Goal: Task Accomplishment & Management: Manage account settings

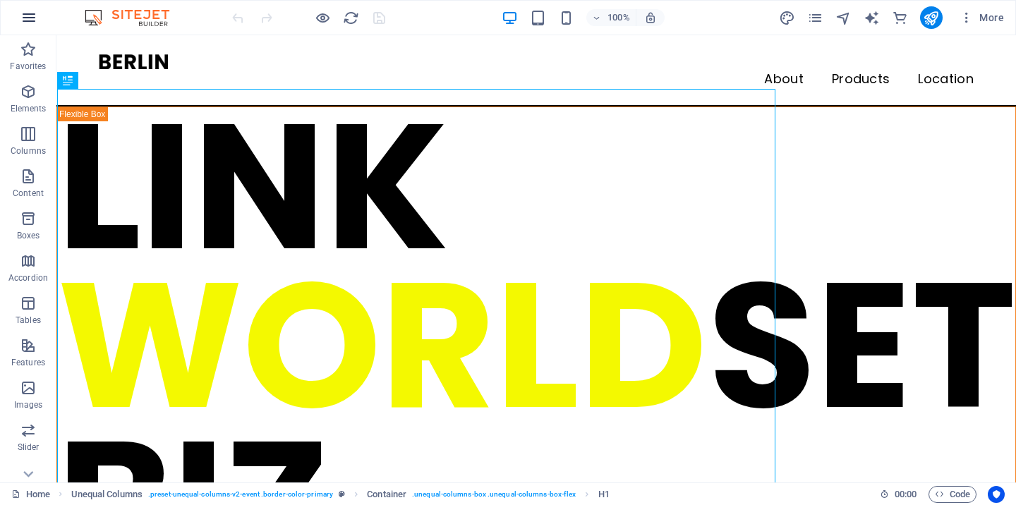
click at [27, 19] on icon "button" at bounding box center [28, 17] width 17 height 17
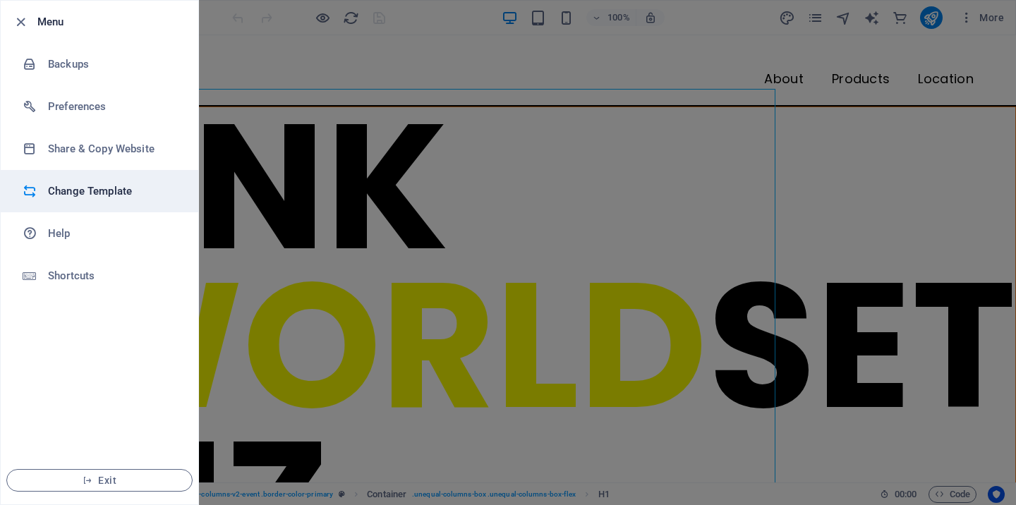
click at [79, 189] on h6 "Change Template" at bounding box center [113, 191] width 131 height 17
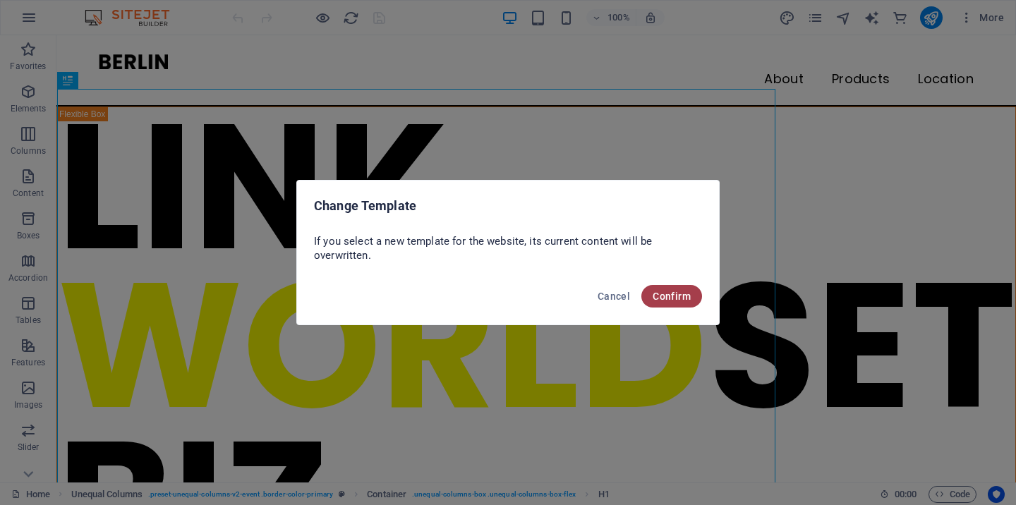
click at [675, 301] on span "Confirm" at bounding box center [672, 296] width 38 height 11
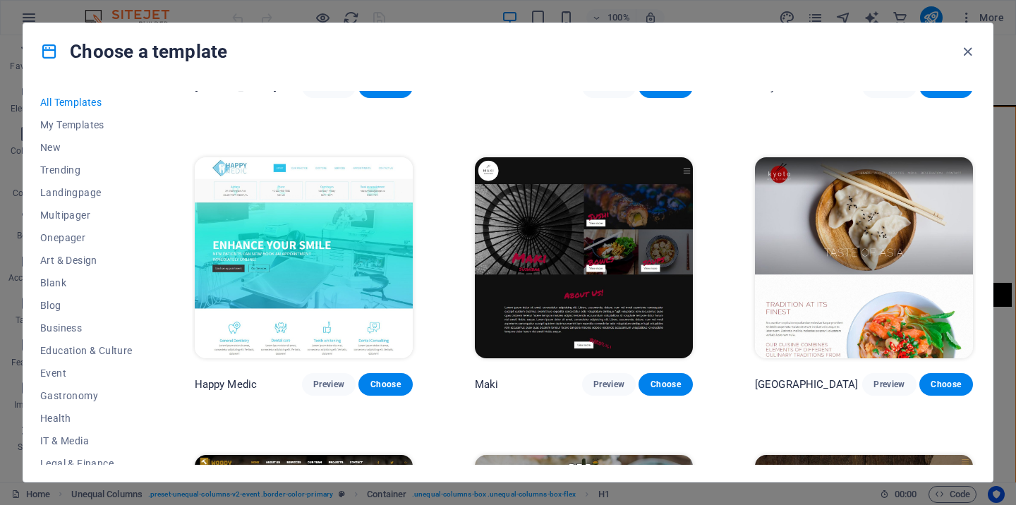
scroll to position [7374, 0]
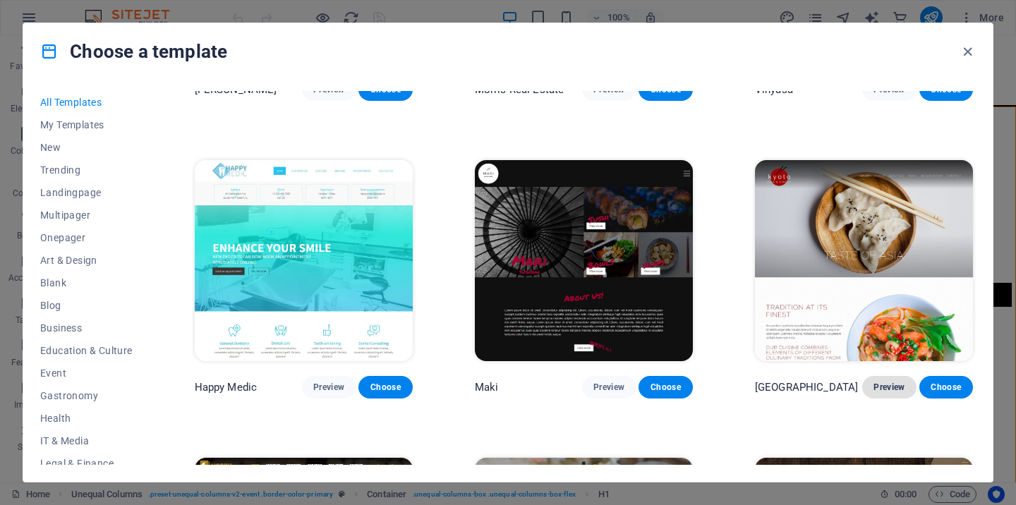
click at [884, 382] on span "Preview" at bounding box center [889, 387] width 31 height 11
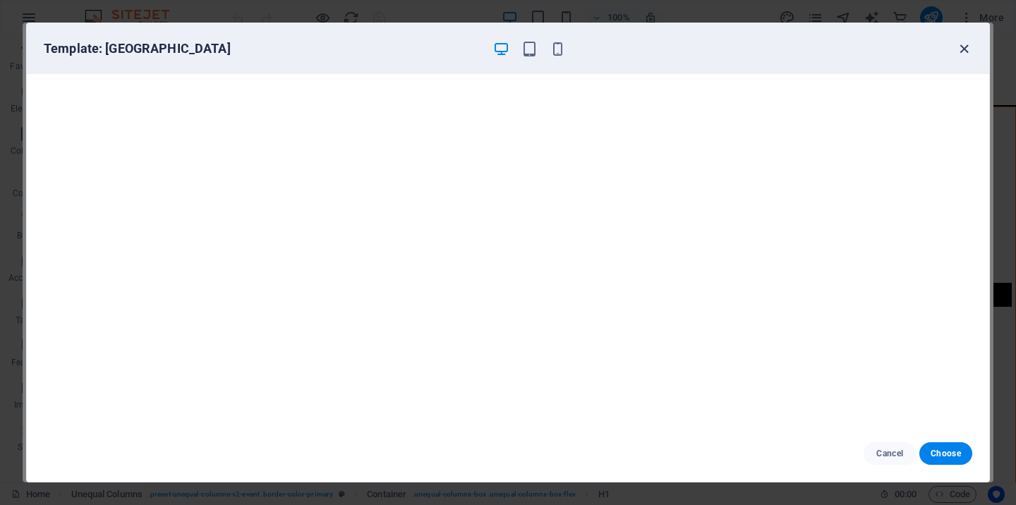
click at [966, 48] on icon "button" at bounding box center [964, 49] width 16 height 16
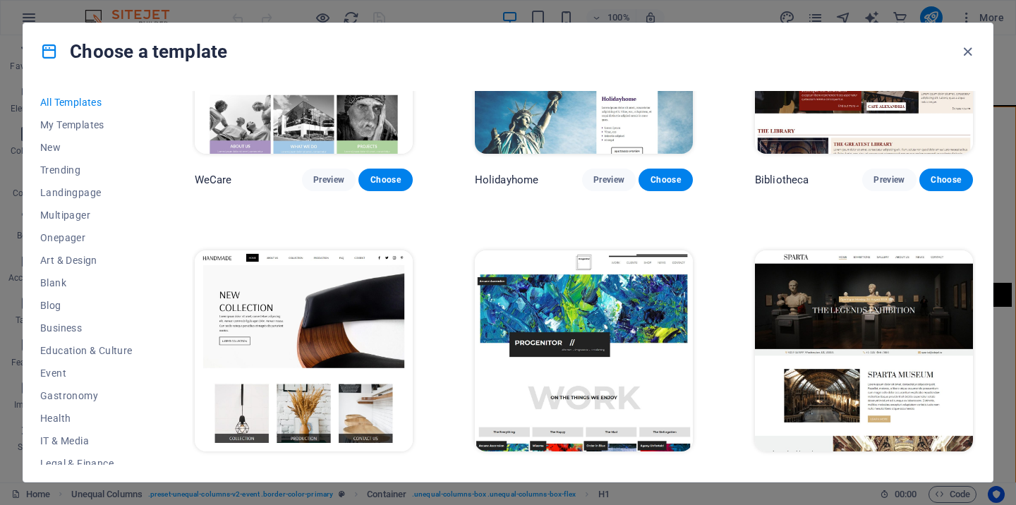
scroll to position [8805, 0]
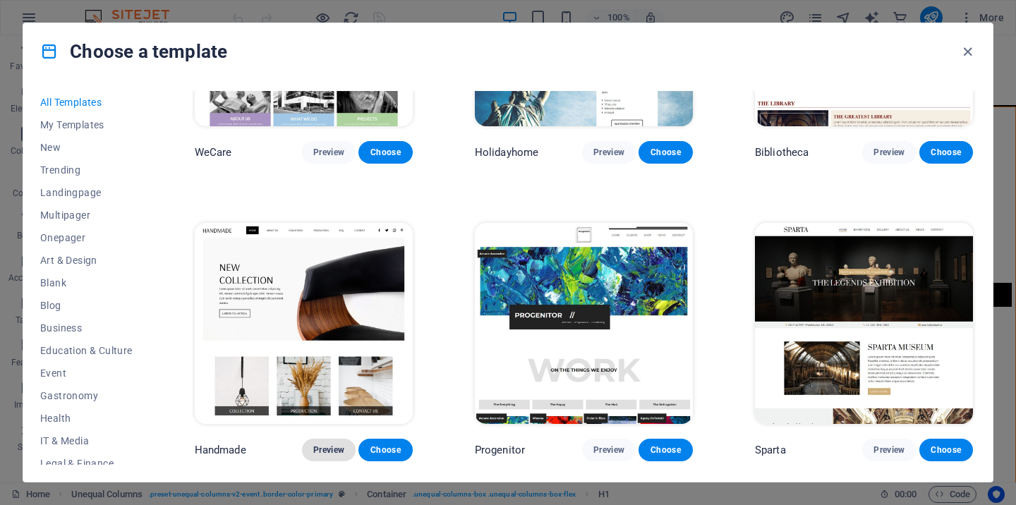
click at [332, 445] on span "Preview" at bounding box center [328, 450] width 31 height 11
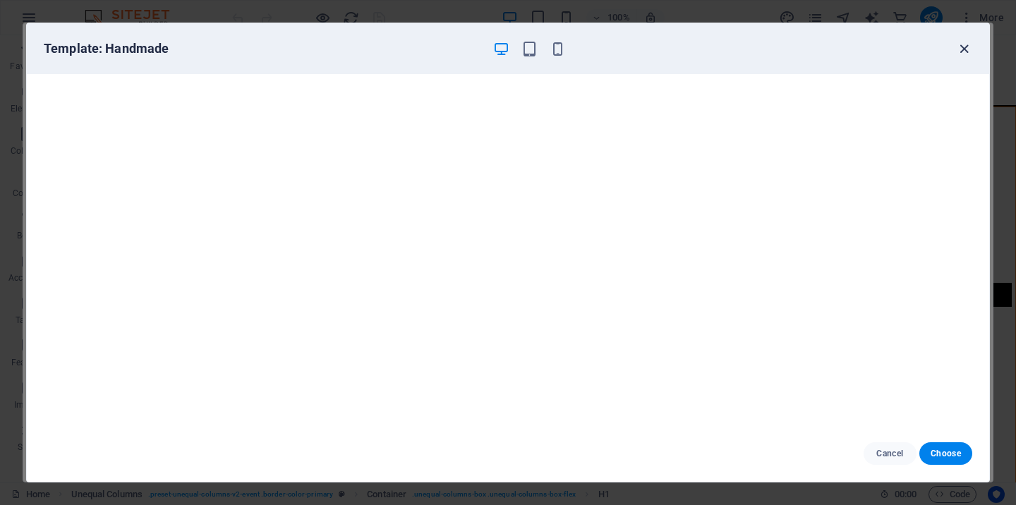
click at [967, 49] on icon "button" at bounding box center [964, 49] width 16 height 16
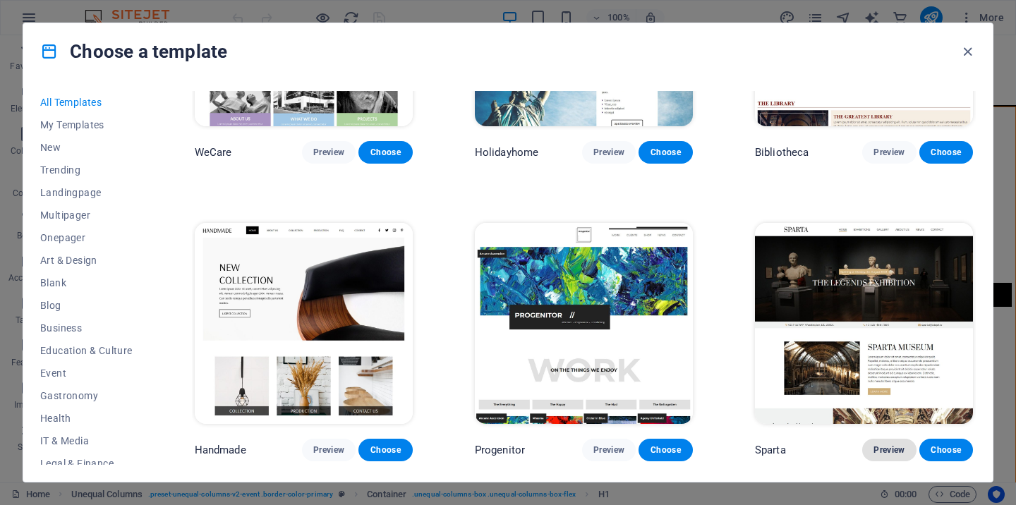
click at [884, 445] on span "Preview" at bounding box center [889, 450] width 31 height 11
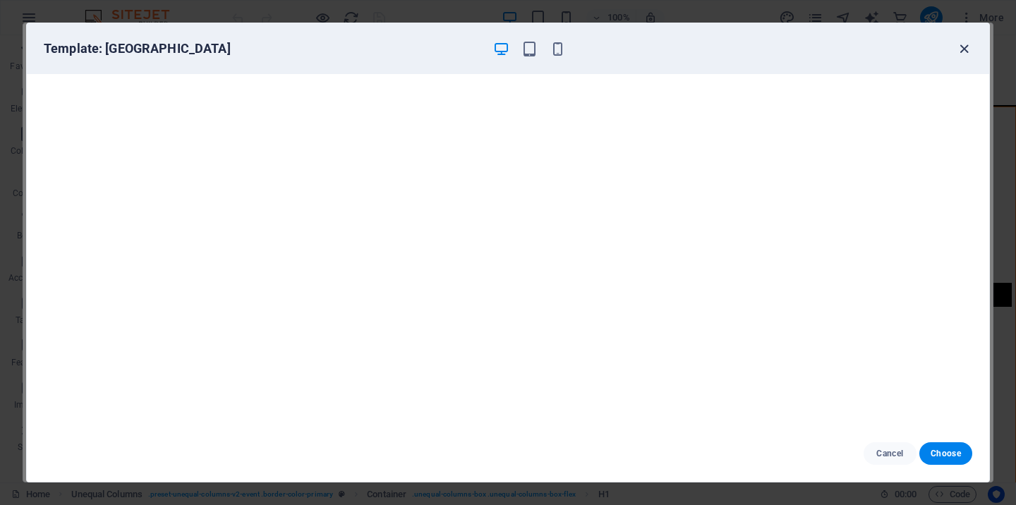
click at [965, 51] on icon "button" at bounding box center [964, 49] width 16 height 16
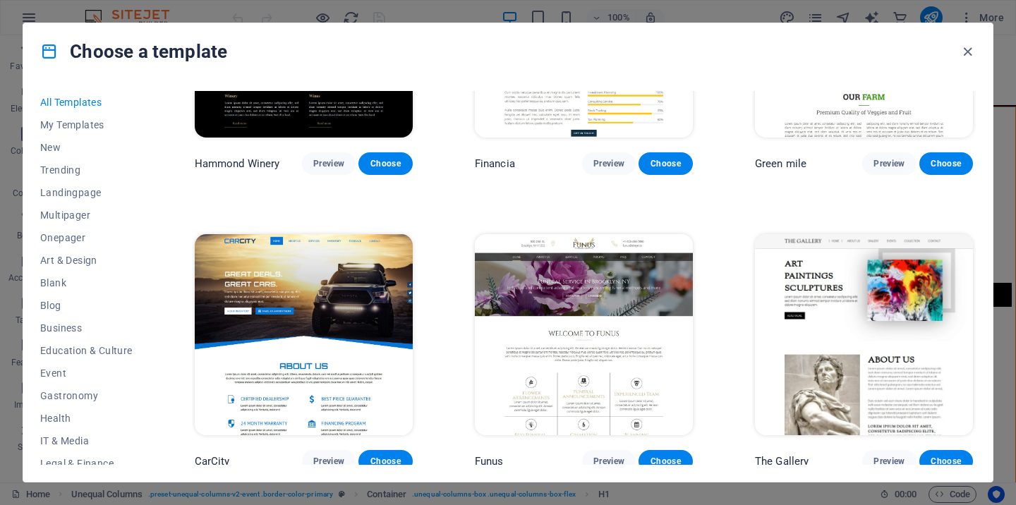
scroll to position [9724, 0]
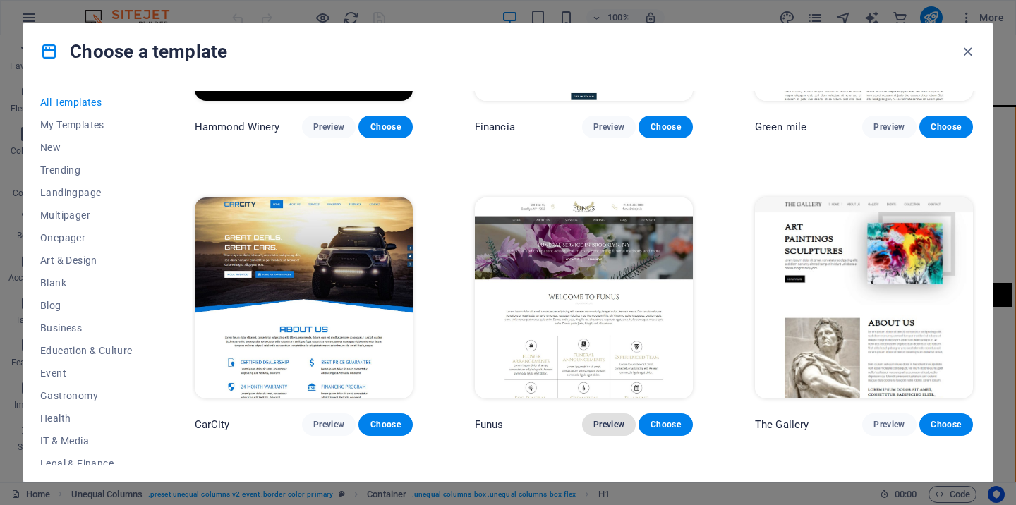
click at [616, 419] on span "Preview" at bounding box center [608, 424] width 31 height 11
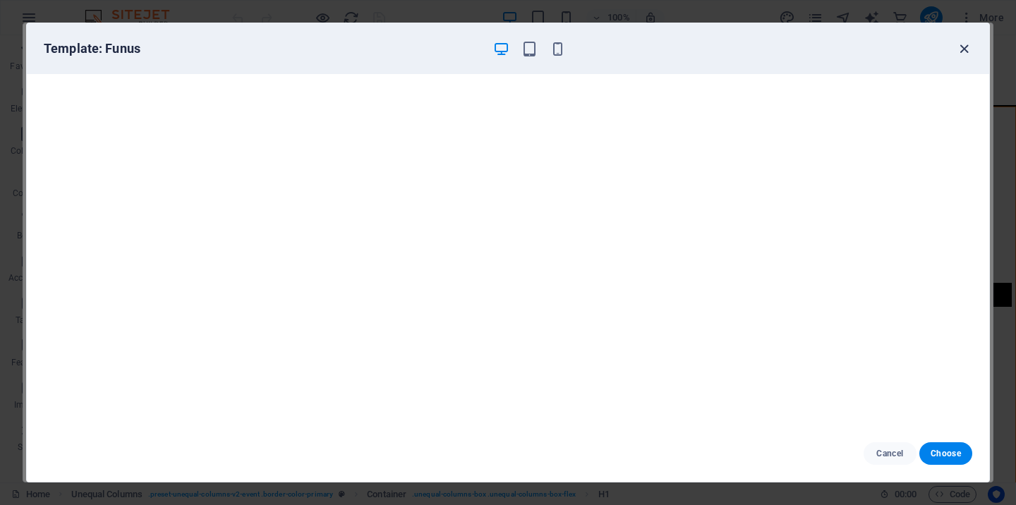
click at [966, 49] on icon "button" at bounding box center [964, 49] width 16 height 16
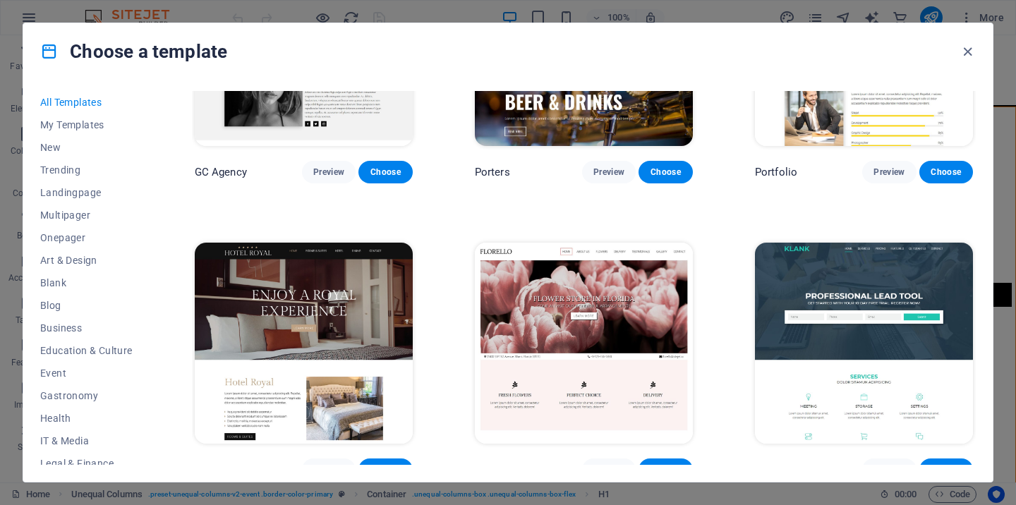
scroll to position [12091, 0]
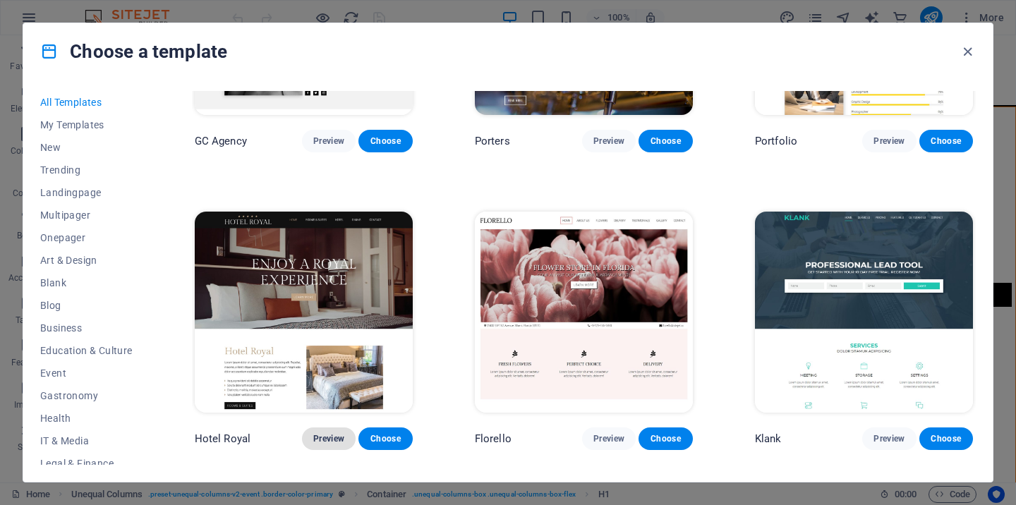
click at [333, 433] on span "Preview" at bounding box center [328, 438] width 31 height 11
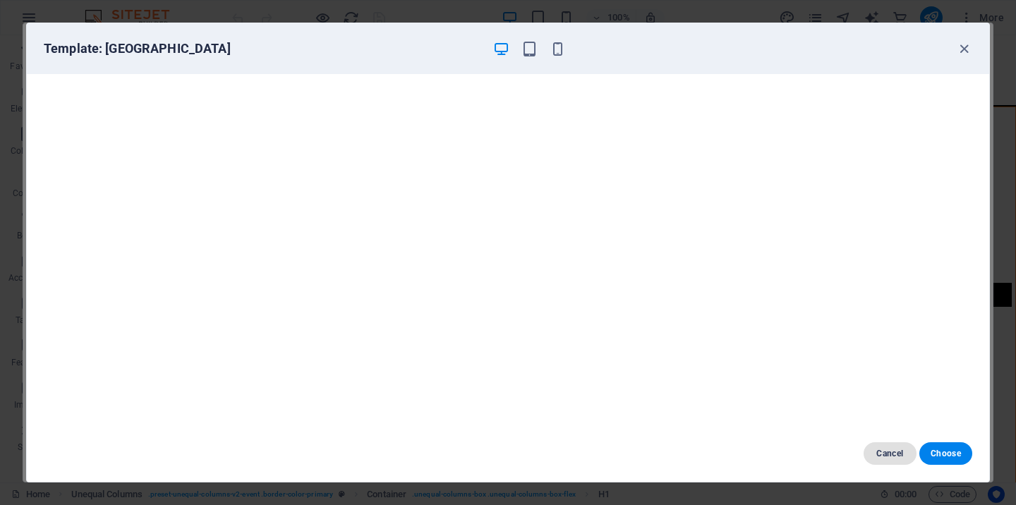
click at [886, 457] on span "Cancel" at bounding box center [890, 453] width 30 height 11
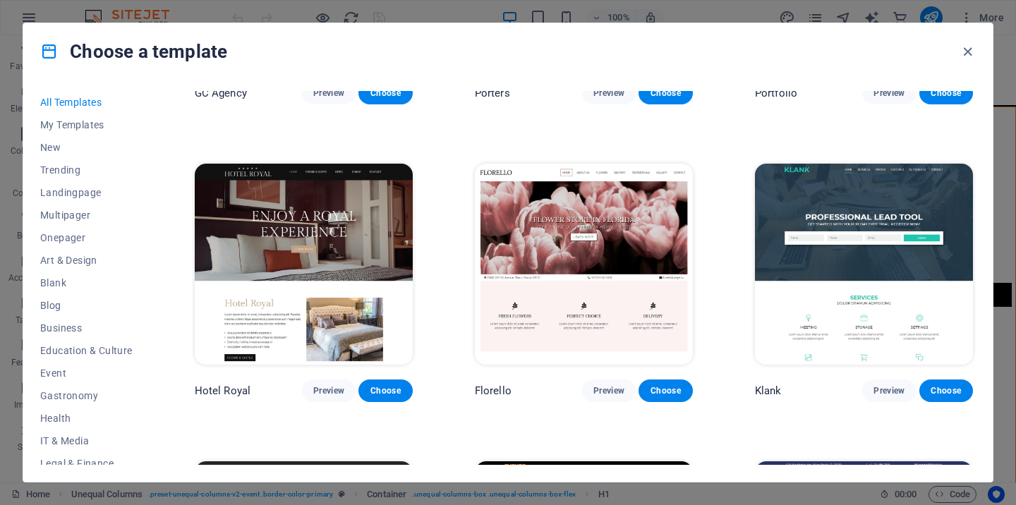
scroll to position [12143, 0]
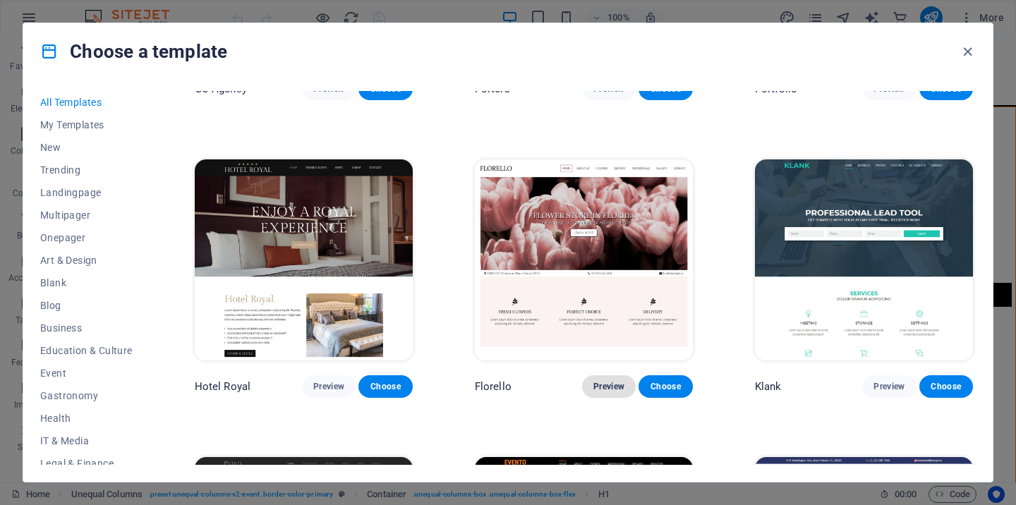
click at [607, 381] on span "Preview" at bounding box center [608, 386] width 31 height 11
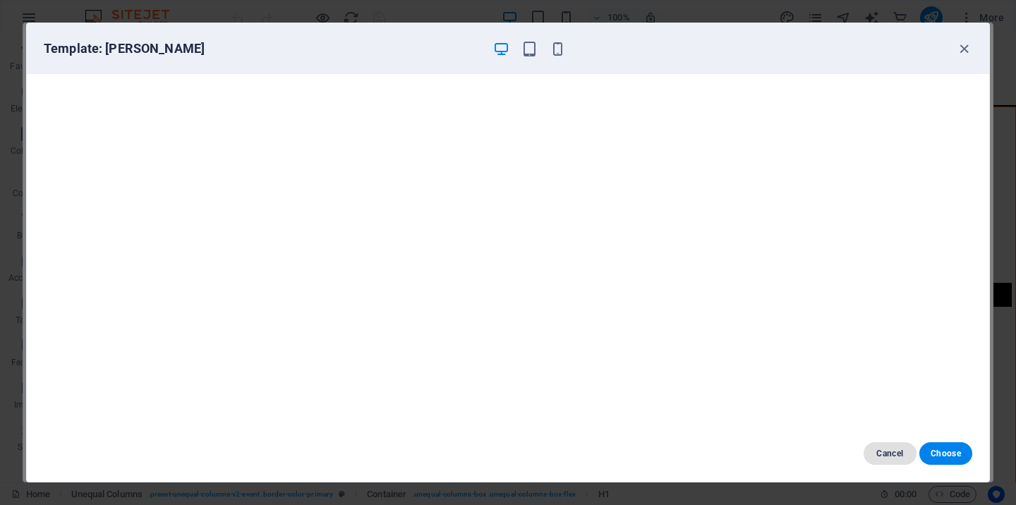
click at [895, 449] on span "Cancel" at bounding box center [890, 453] width 30 height 11
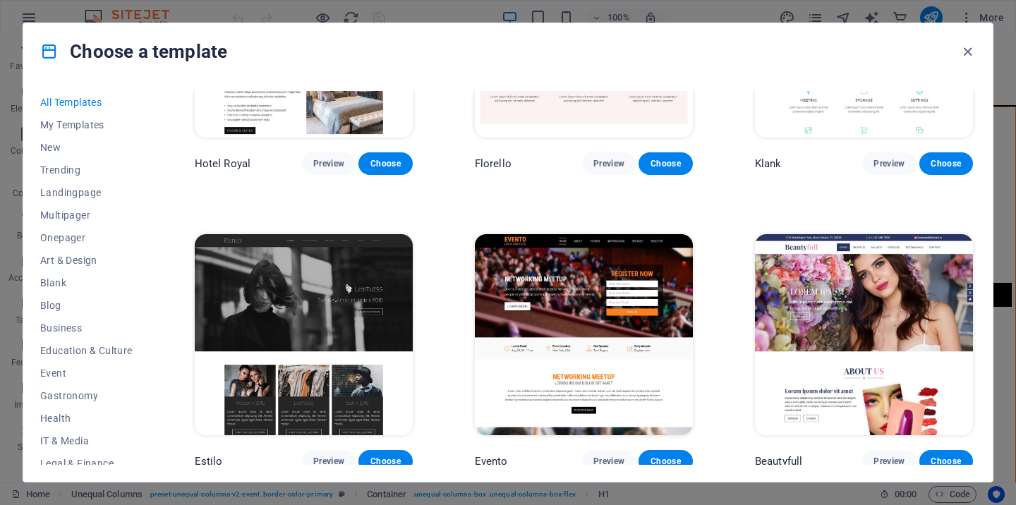
scroll to position [12429, 0]
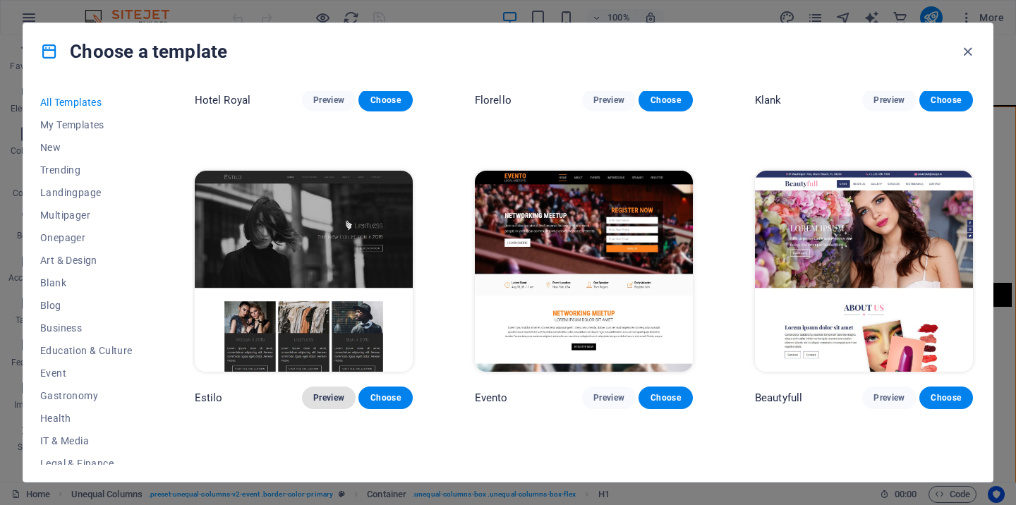
click at [335, 392] on span "Preview" at bounding box center [328, 397] width 31 height 11
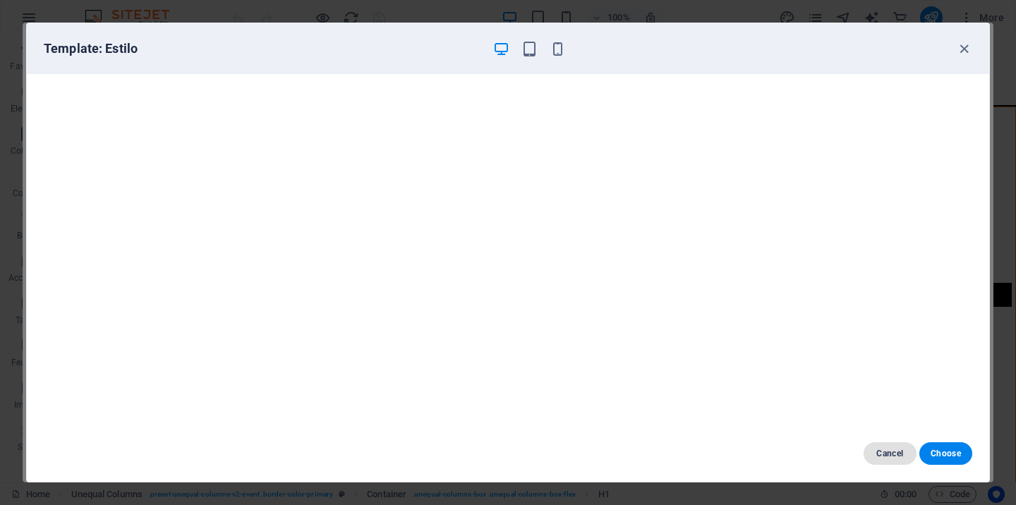
click at [898, 451] on span "Cancel" at bounding box center [890, 453] width 30 height 11
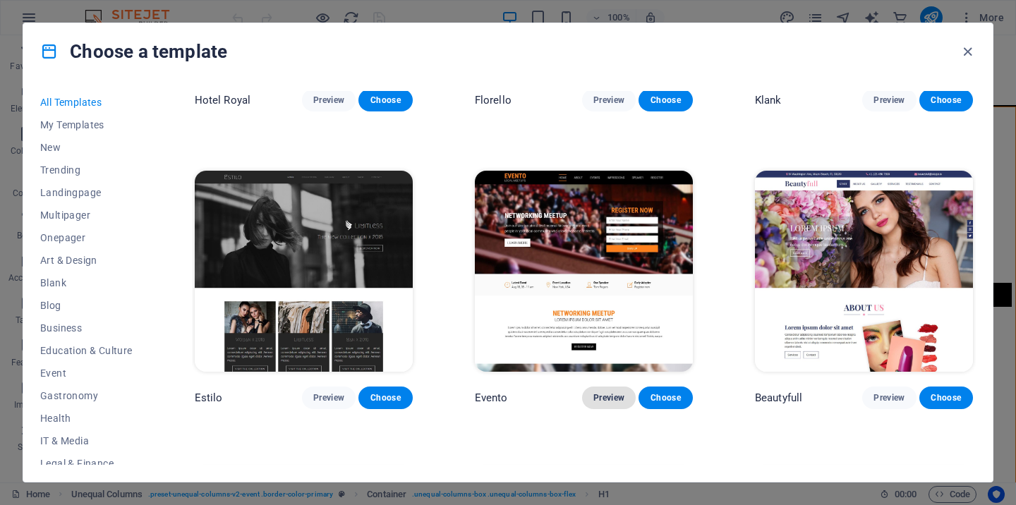
click at [608, 392] on span "Preview" at bounding box center [608, 397] width 31 height 11
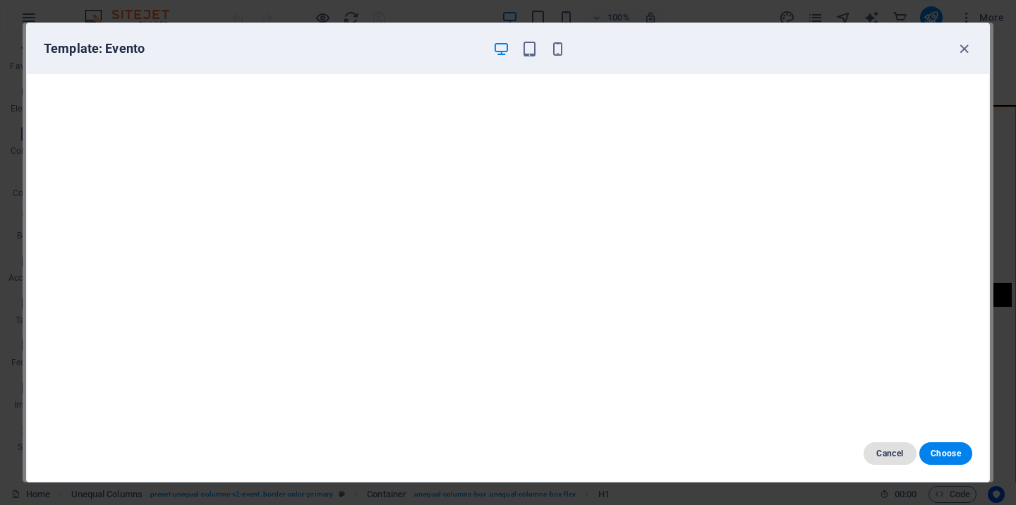
click at [888, 452] on span "Cancel" at bounding box center [890, 453] width 30 height 11
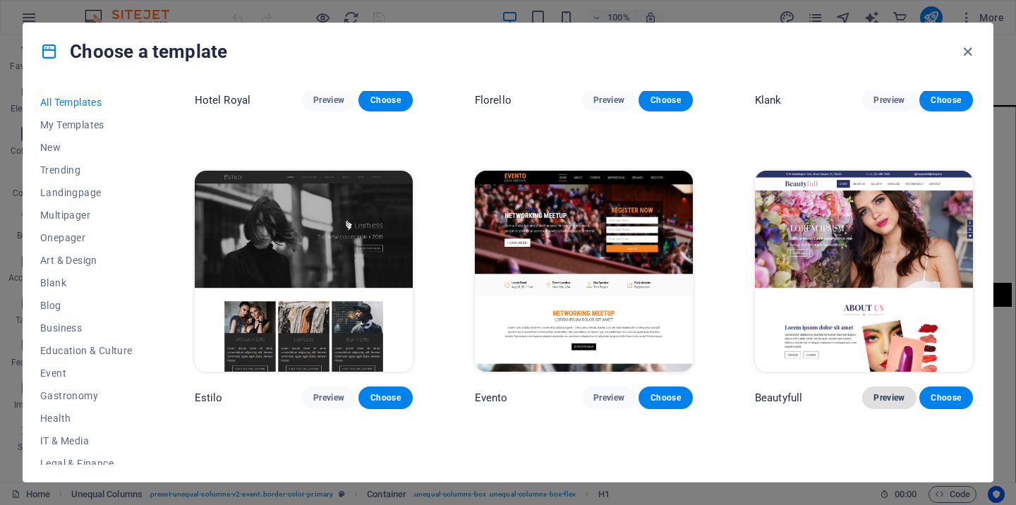
click at [878, 392] on span "Preview" at bounding box center [889, 397] width 31 height 11
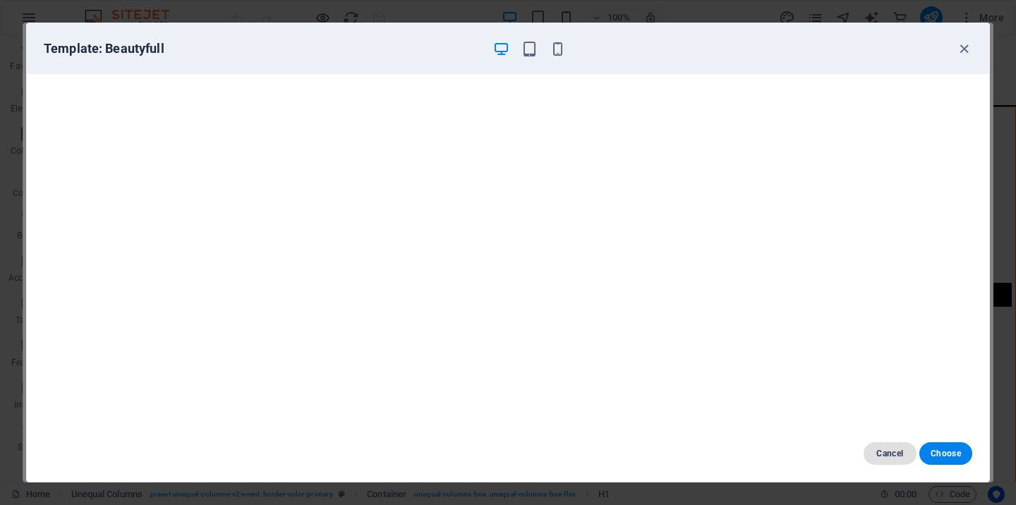
click at [880, 455] on span "Cancel" at bounding box center [890, 453] width 30 height 11
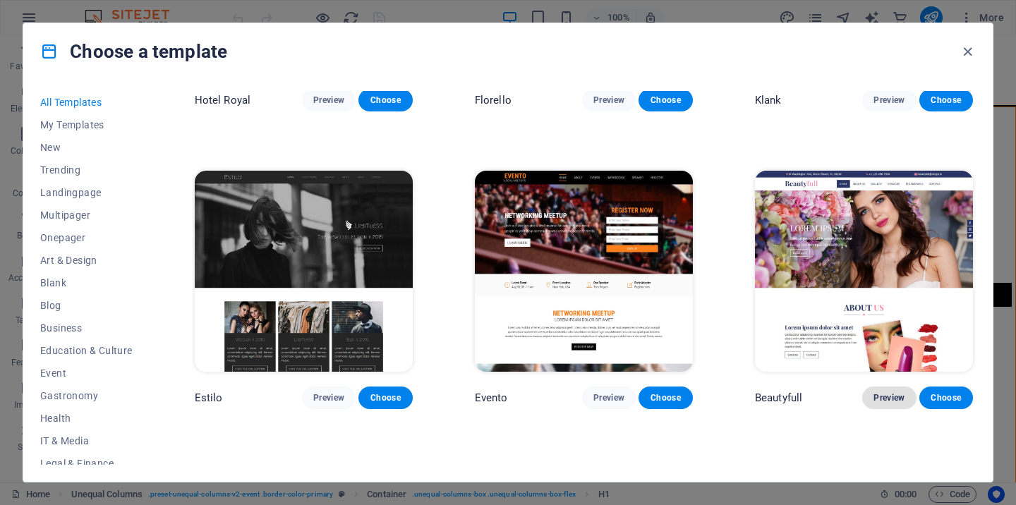
click at [879, 392] on span "Preview" at bounding box center [889, 397] width 31 height 11
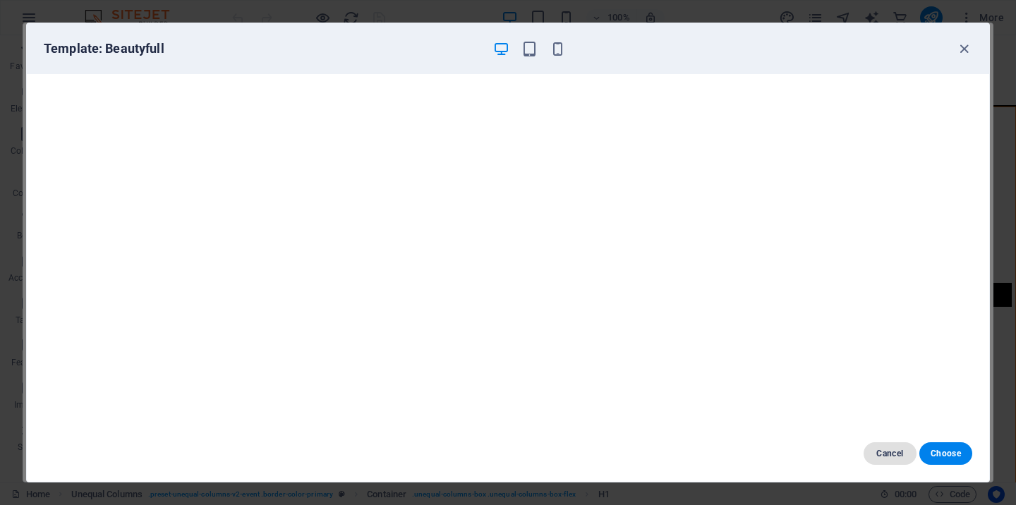
click at [881, 455] on span "Cancel" at bounding box center [890, 453] width 30 height 11
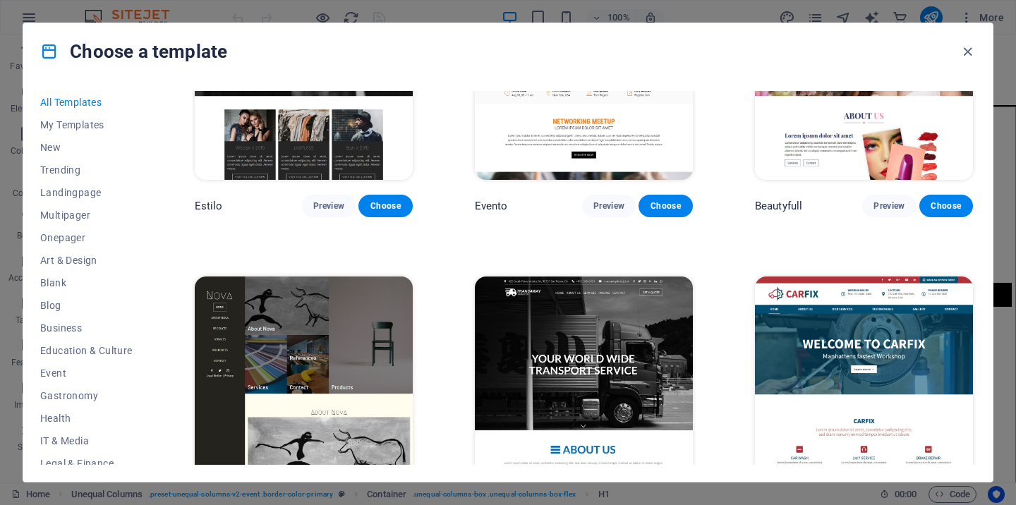
scroll to position [12623, 0]
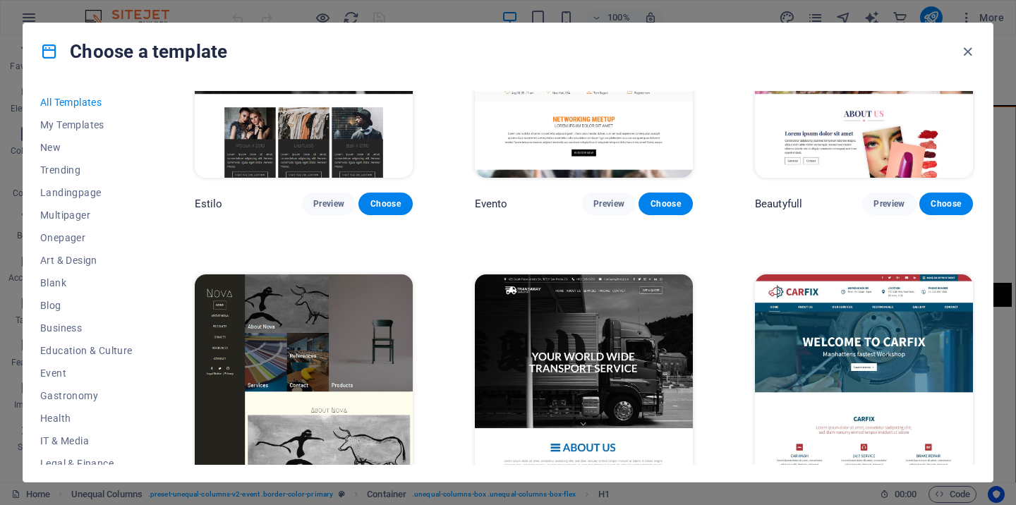
click at [602, 496] on span "Preview" at bounding box center [608, 501] width 31 height 11
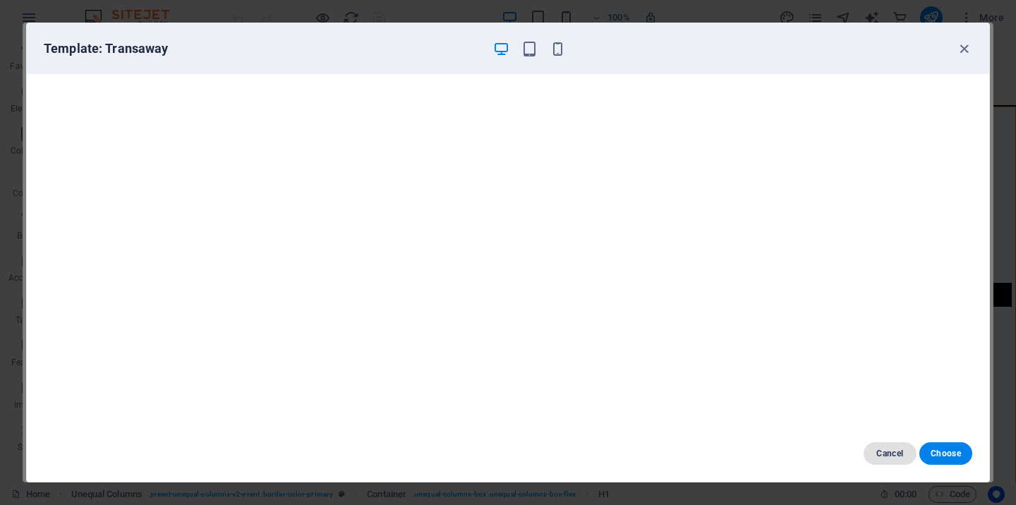
click at [879, 454] on span "Cancel" at bounding box center [890, 453] width 30 height 11
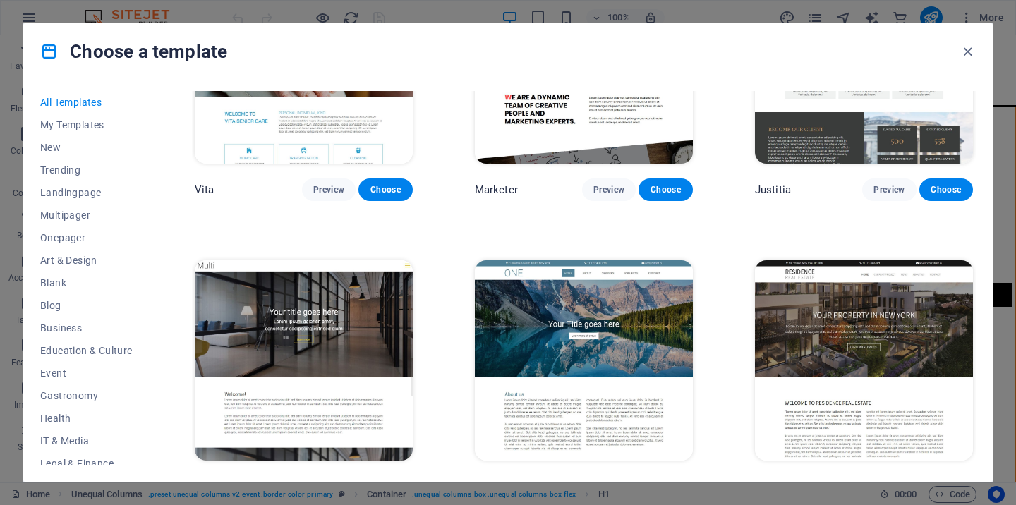
scroll to position [13234, 0]
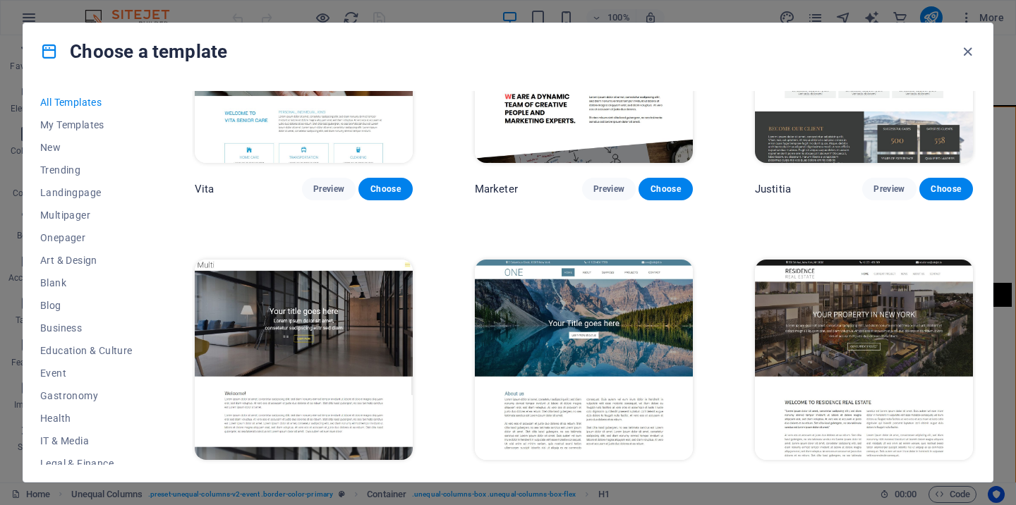
click at [316, 481] on span "Preview" at bounding box center [328, 486] width 31 height 11
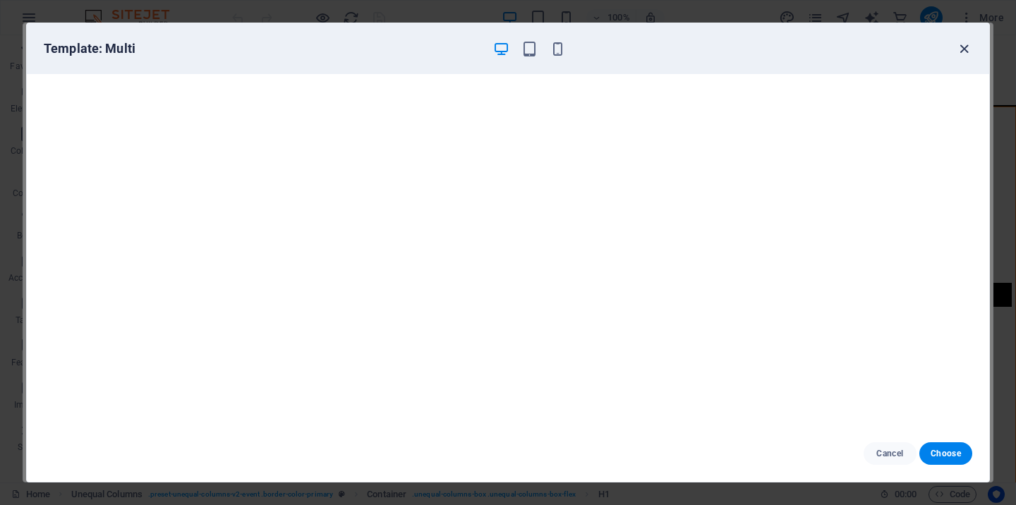
click at [967, 41] on icon "button" at bounding box center [964, 49] width 16 height 16
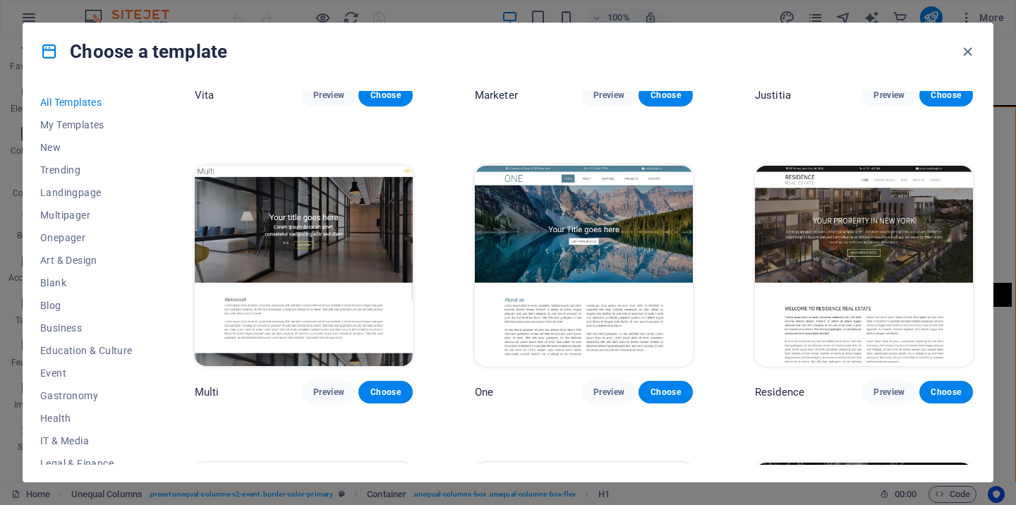
scroll to position [13328, 0]
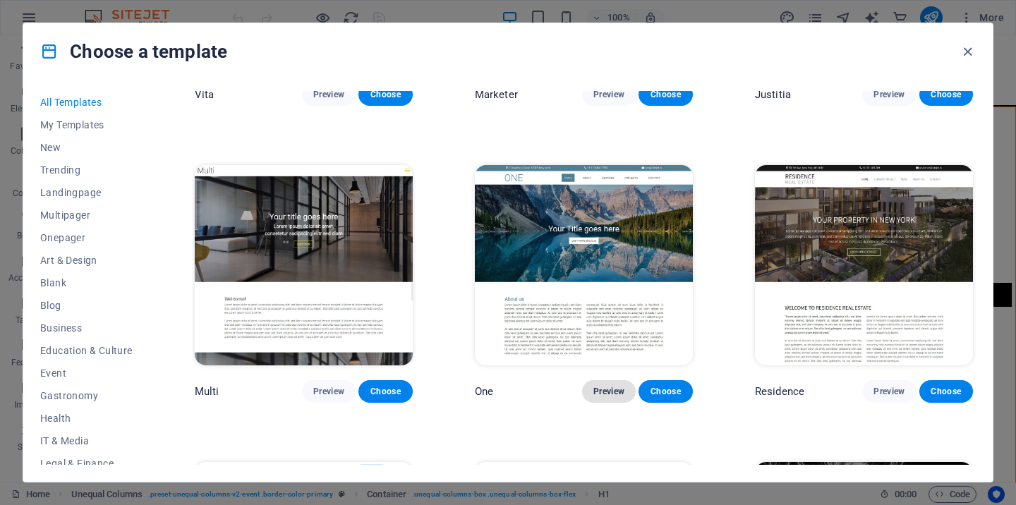
click at [607, 386] on span "Preview" at bounding box center [608, 391] width 31 height 11
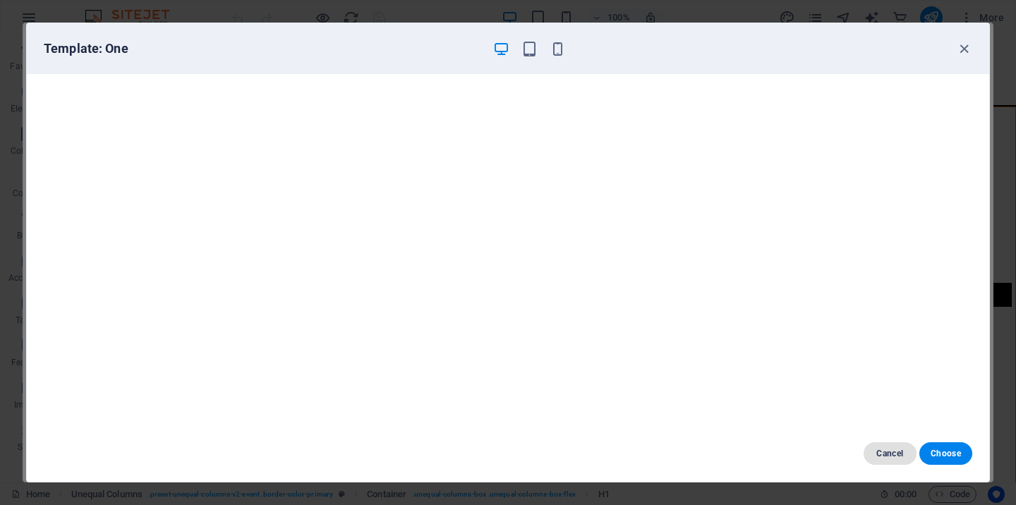
click at [893, 454] on span "Cancel" at bounding box center [890, 453] width 30 height 11
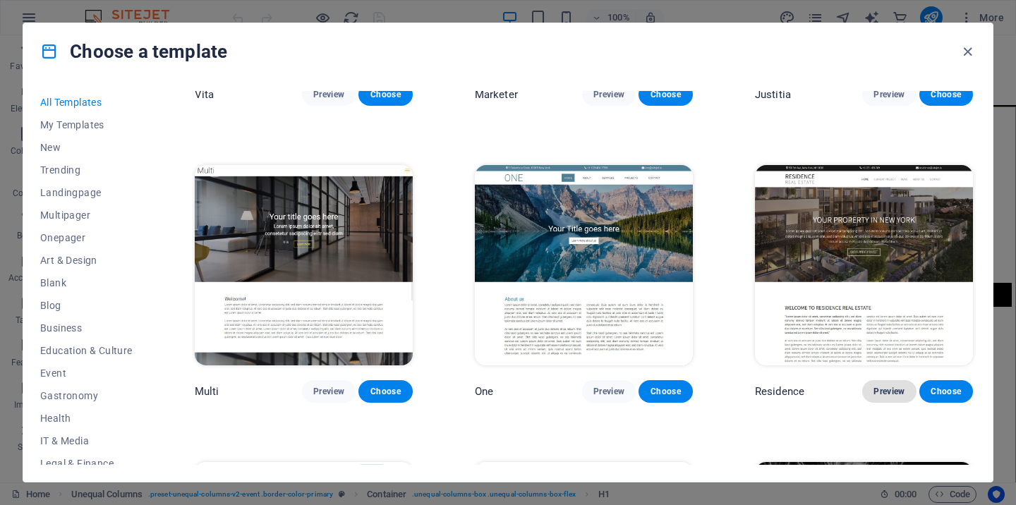
click at [881, 386] on span "Preview" at bounding box center [889, 391] width 31 height 11
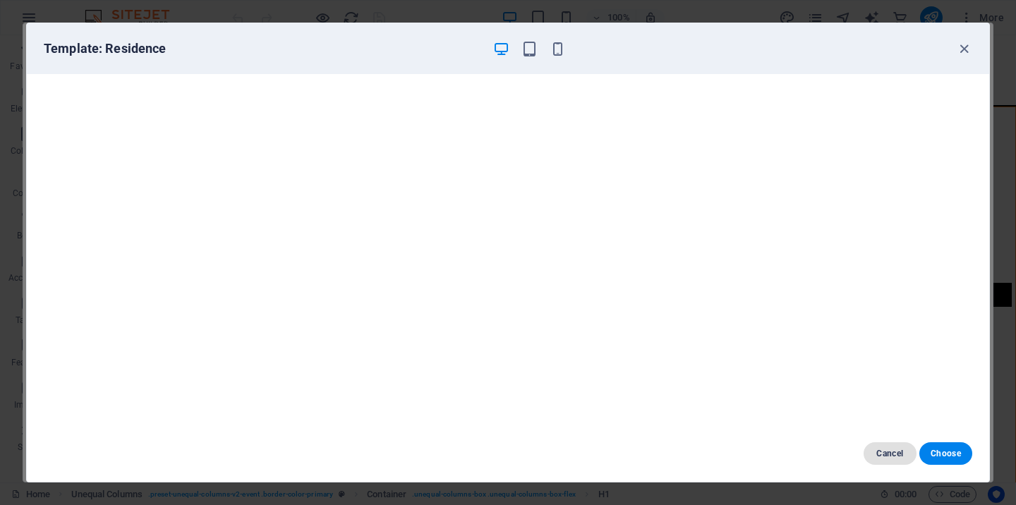
click at [891, 450] on span "Cancel" at bounding box center [890, 453] width 30 height 11
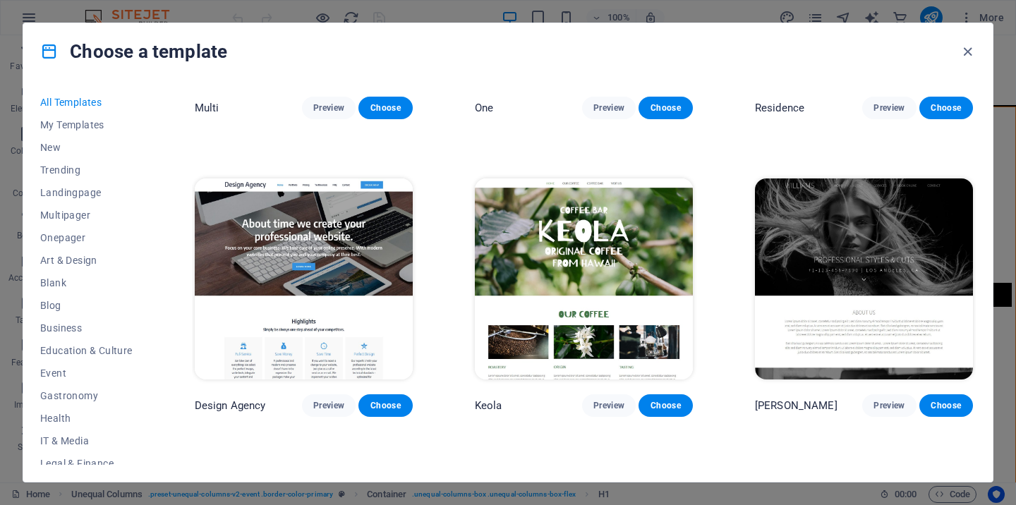
scroll to position [13613, 0]
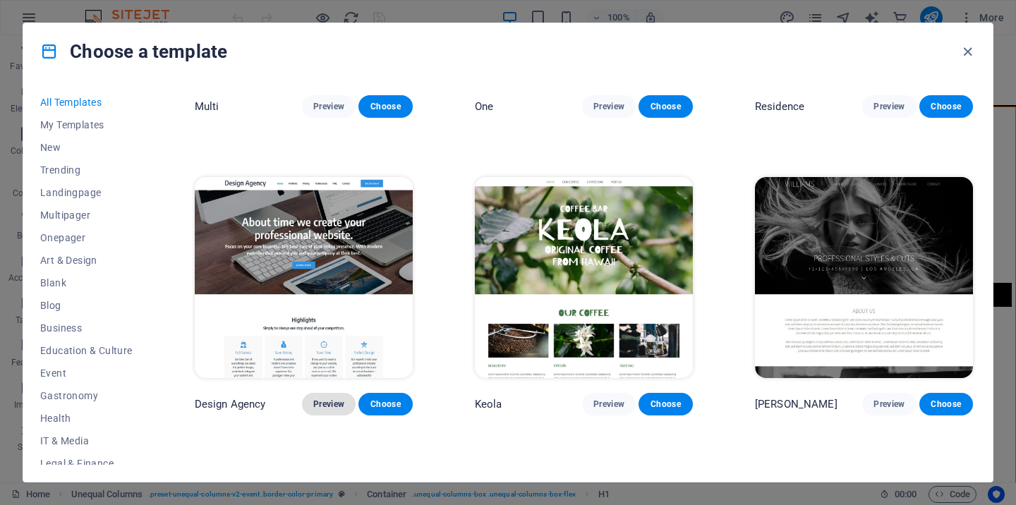
click at [333, 399] on span "Preview" at bounding box center [328, 404] width 31 height 11
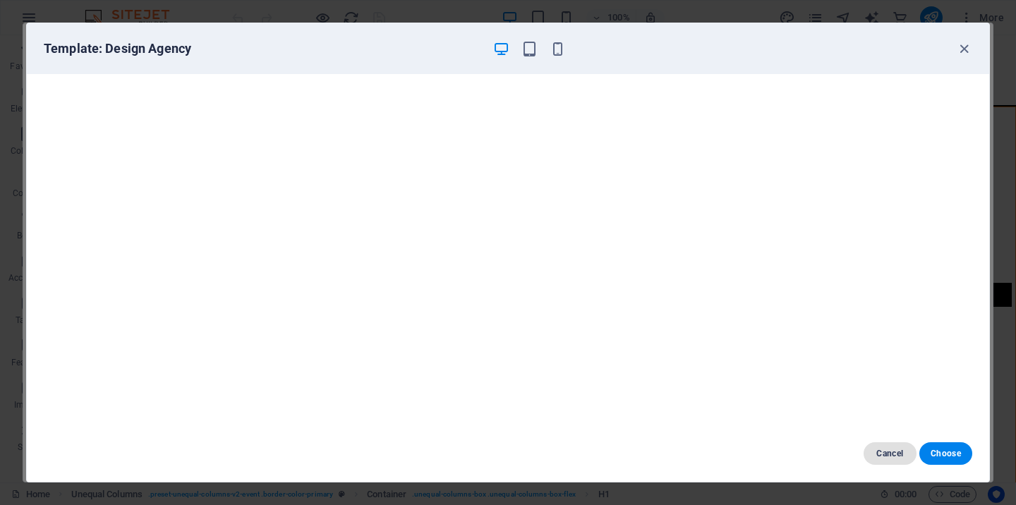
click at [888, 453] on span "Cancel" at bounding box center [890, 453] width 30 height 11
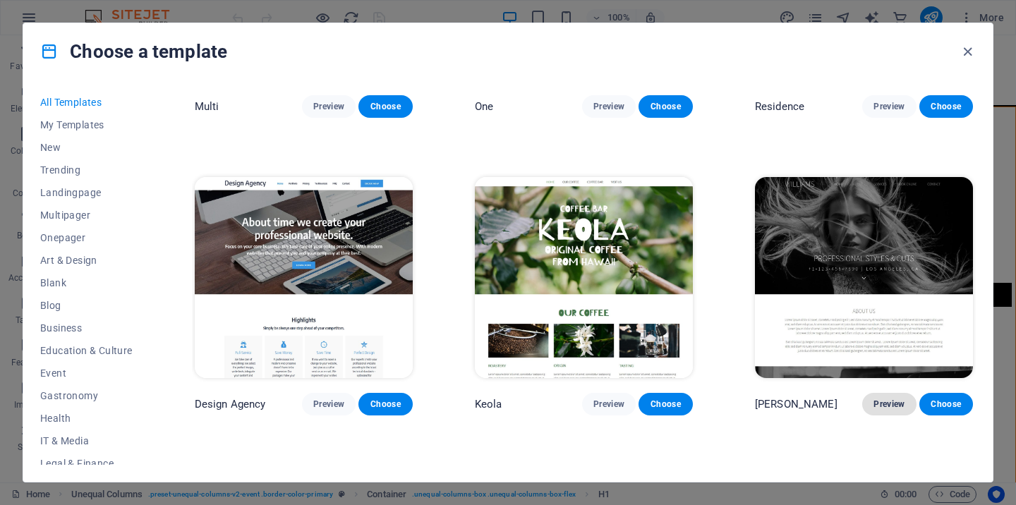
click at [886, 399] on span "Preview" at bounding box center [889, 404] width 31 height 11
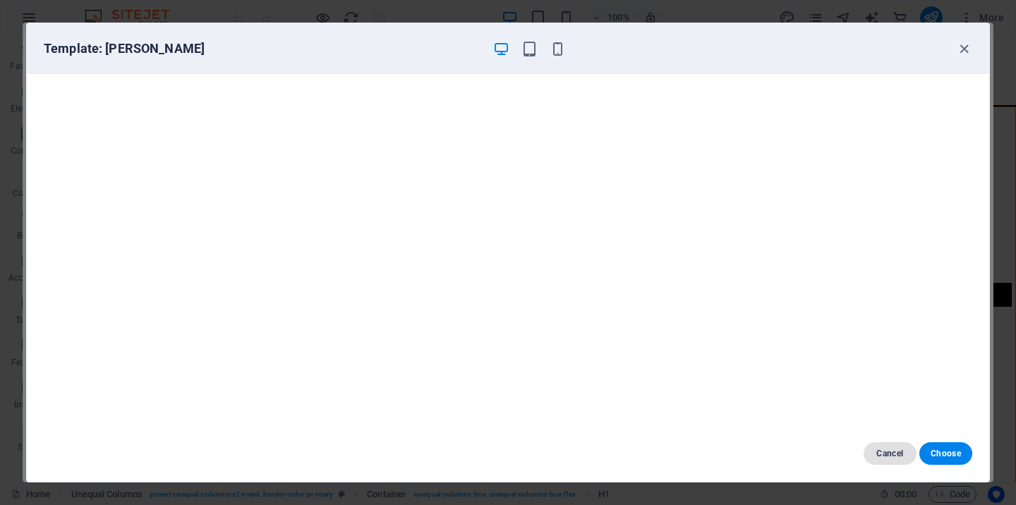
click at [895, 453] on span "Cancel" at bounding box center [890, 453] width 30 height 11
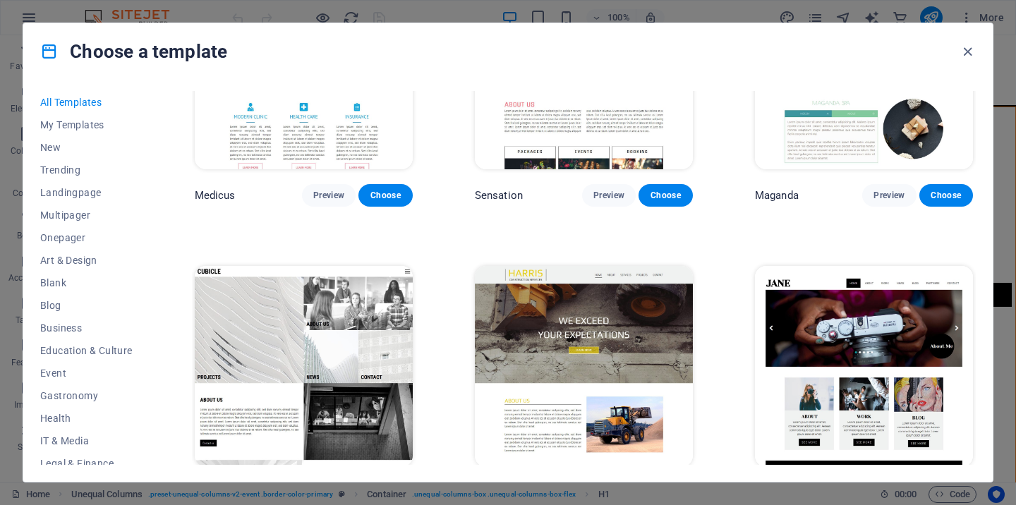
scroll to position [14132, 0]
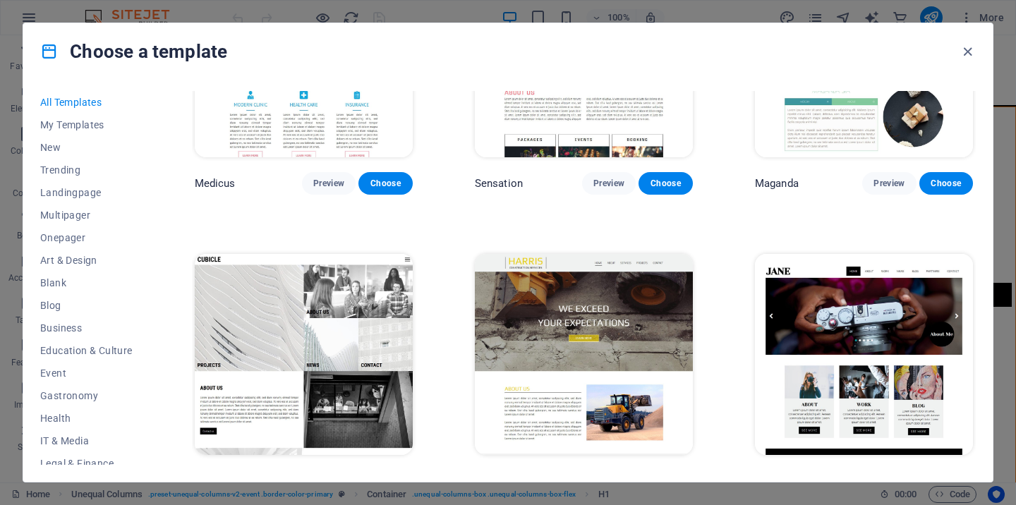
click at [328, 476] on span "Preview" at bounding box center [328, 481] width 31 height 11
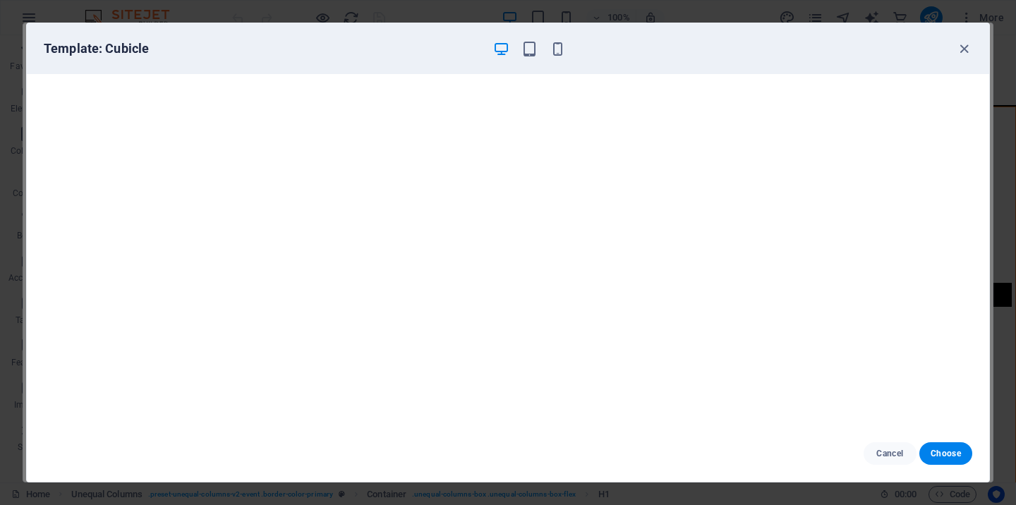
scroll to position [4, 0]
click at [885, 454] on span "Cancel" at bounding box center [890, 453] width 30 height 11
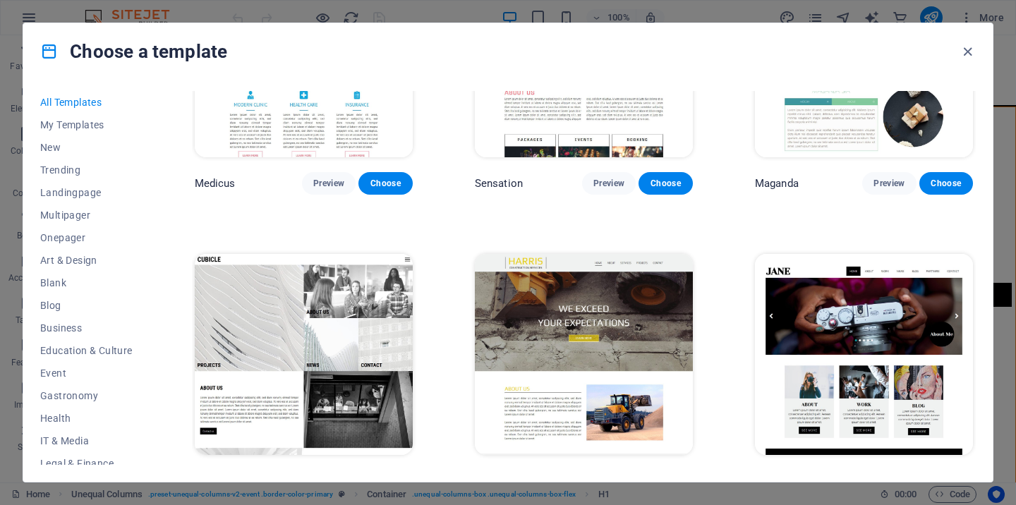
click at [332, 476] on span "Preview" at bounding box center [328, 481] width 31 height 11
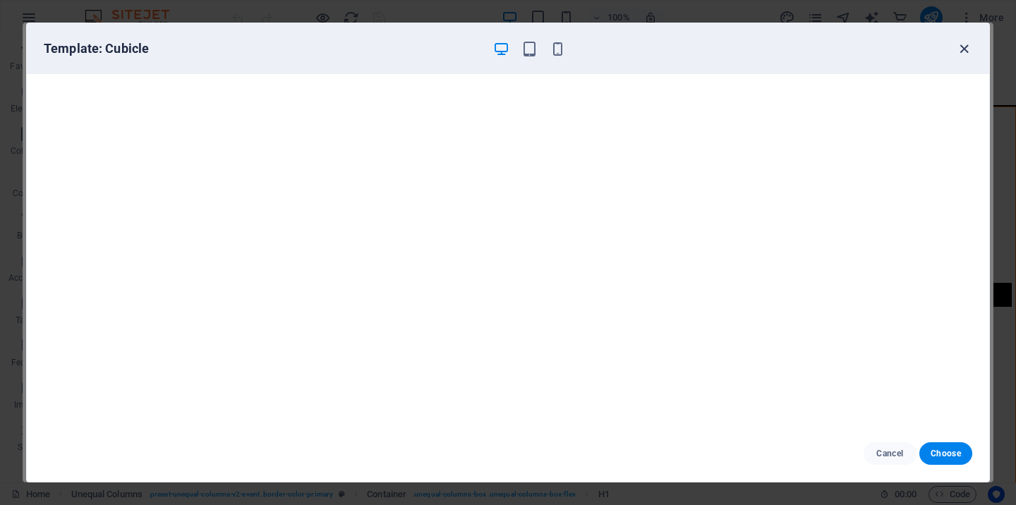
click at [962, 50] on icon "button" at bounding box center [964, 49] width 16 height 16
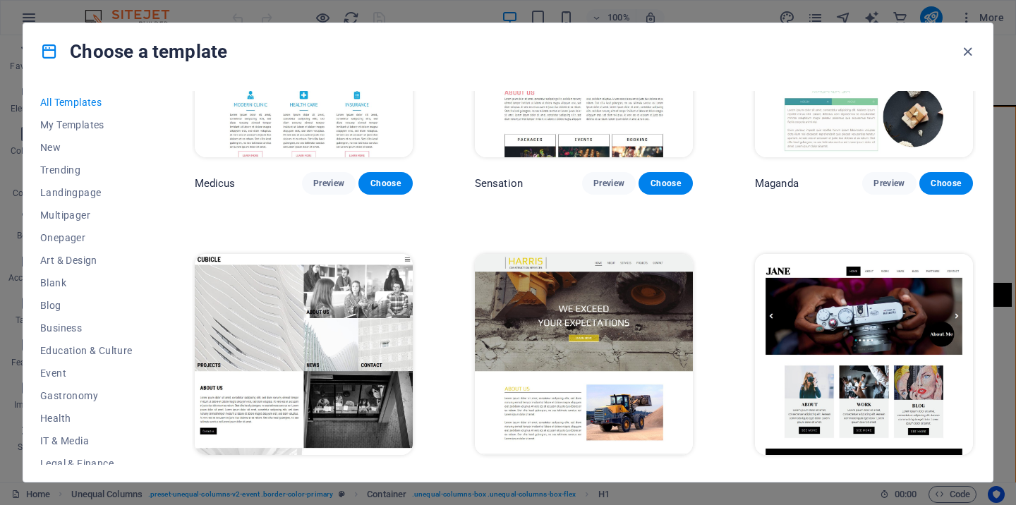
click at [325, 476] on span "Preview" at bounding box center [328, 481] width 31 height 11
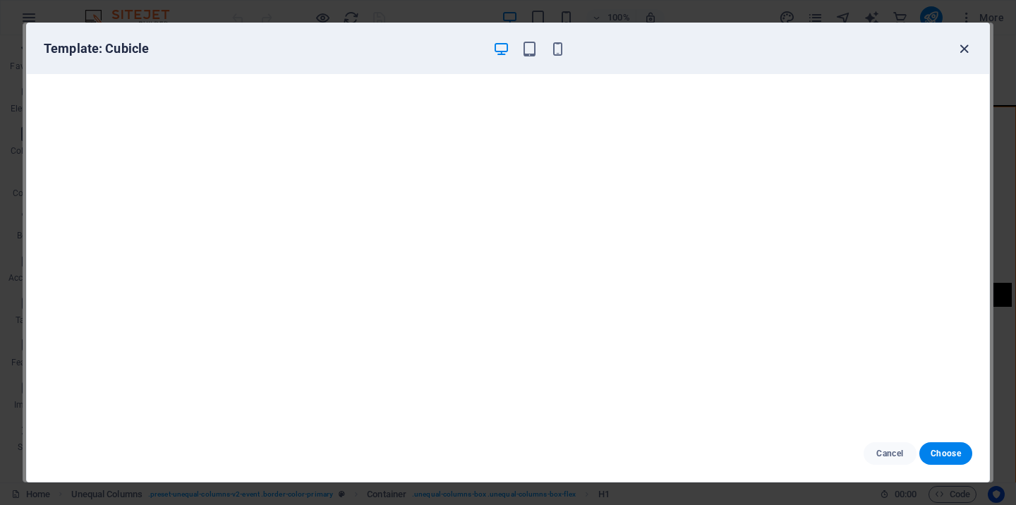
click at [966, 47] on icon "button" at bounding box center [964, 49] width 16 height 16
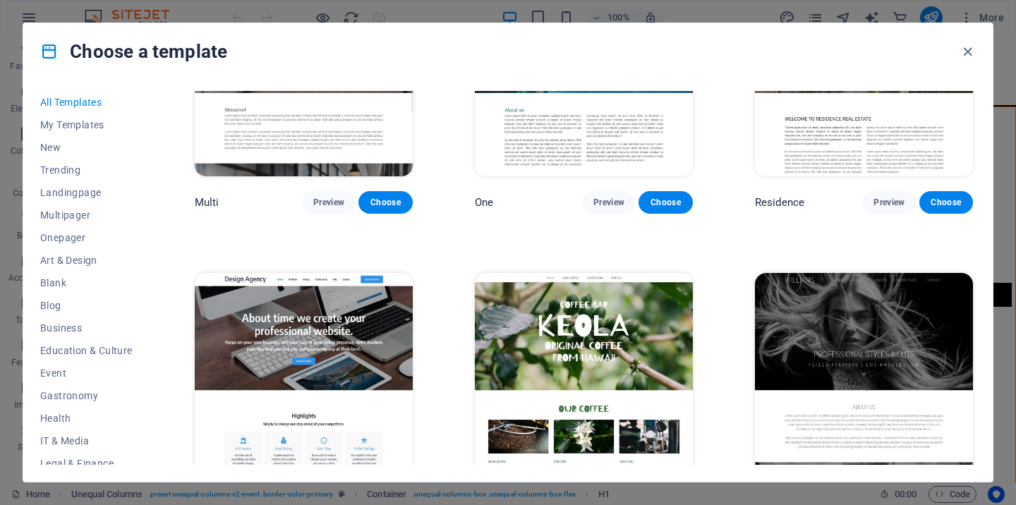
scroll to position [13561, 0]
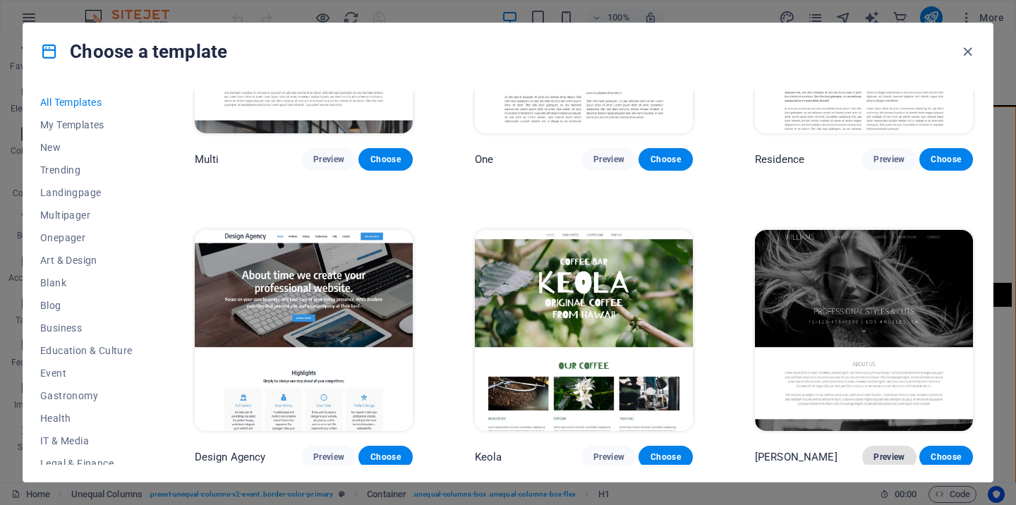
click at [883, 452] on span "Preview" at bounding box center [889, 457] width 31 height 11
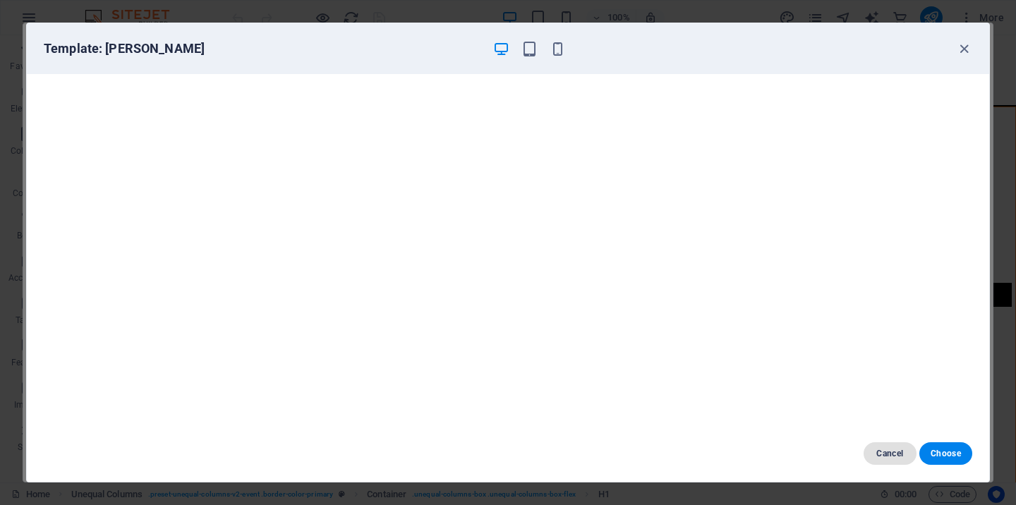
click at [891, 452] on span "Cancel" at bounding box center [890, 453] width 30 height 11
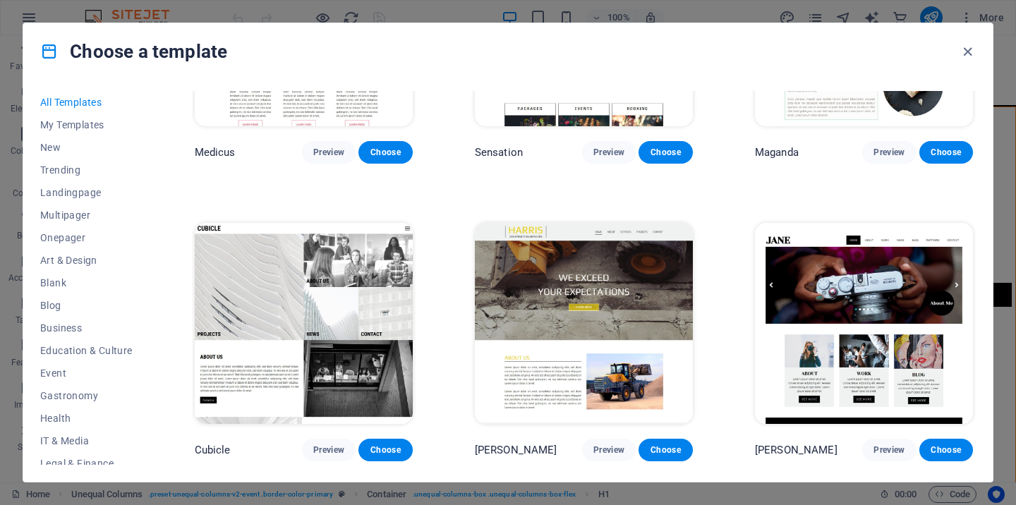
scroll to position [14215, 0]
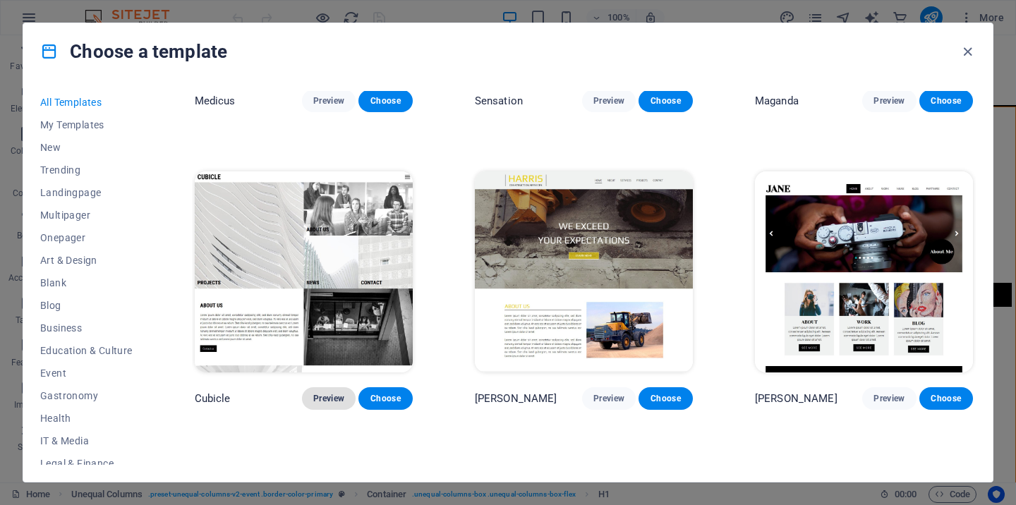
click at [332, 393] on span "Preview" at bounding box center [328, 398] width 31 height 11
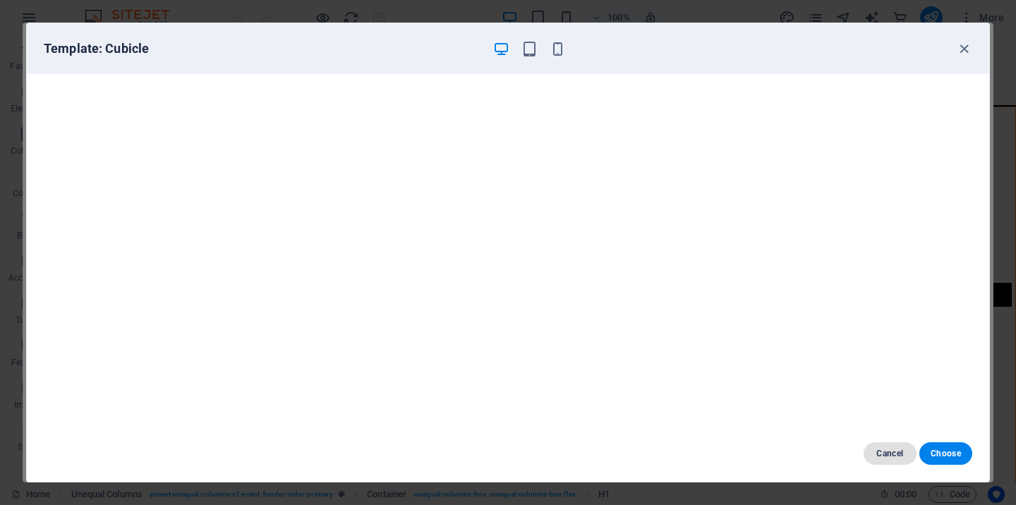
click at [898, 457] on span "Cancel" at bounding box center [890, 453] width 30 height 11
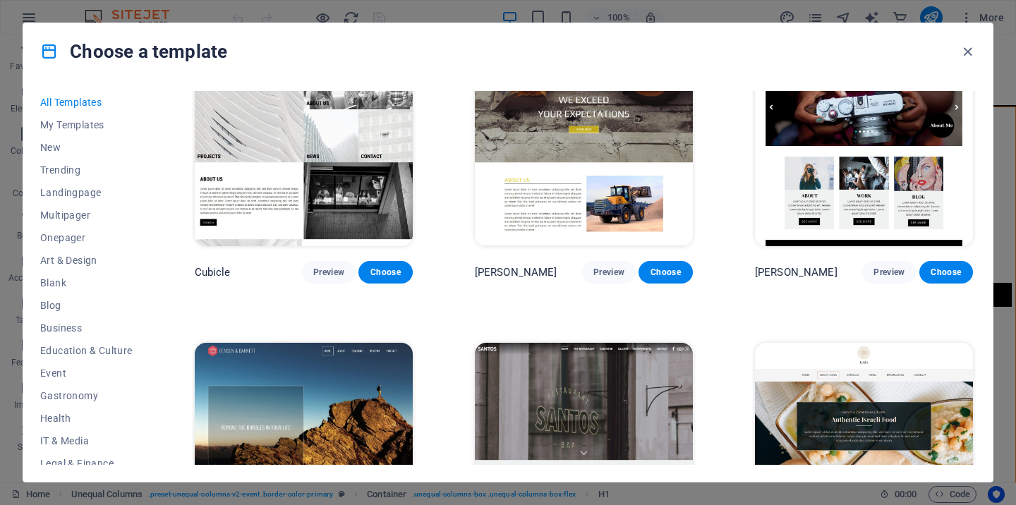
scroll to position [14388, 0]
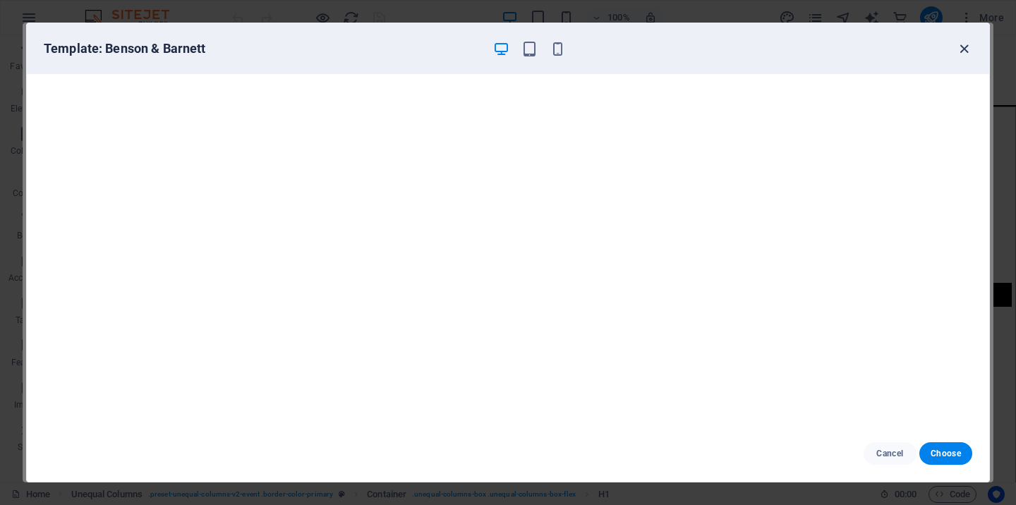
click at [965, 52] on icon "button" at bounding box center [964, 49] width 16 height 16
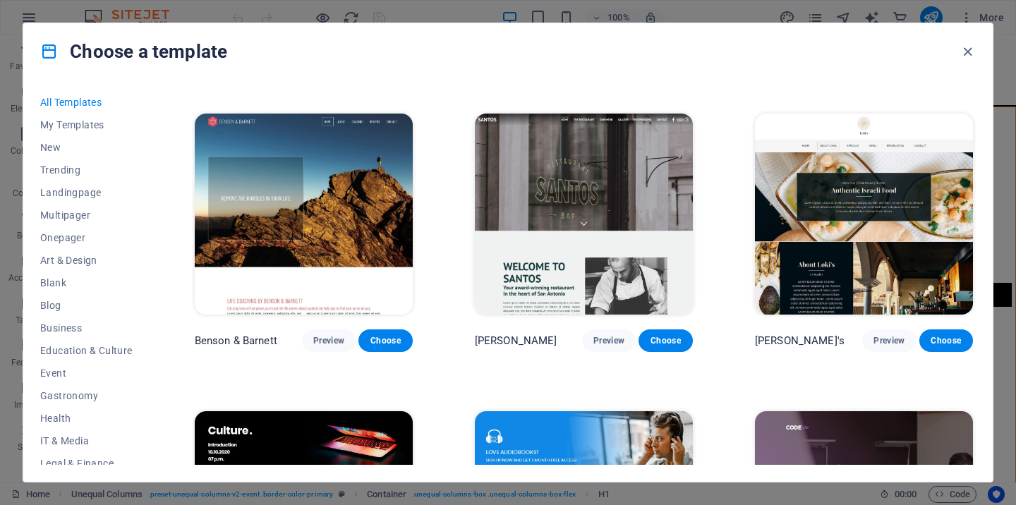
scroll to position [14534, 0]
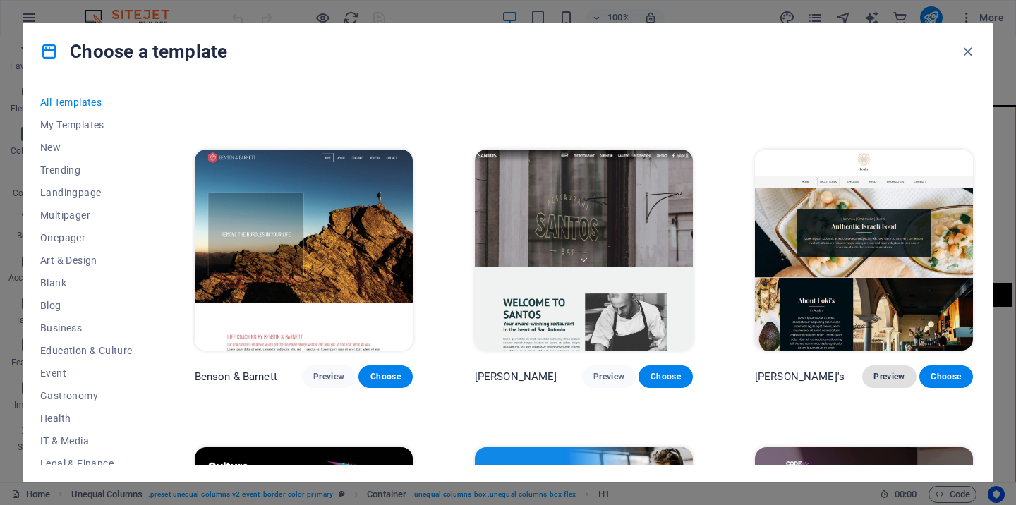
click at [886, 371] on span "Preview" at bounding box center [889, 376] width 31 height 11
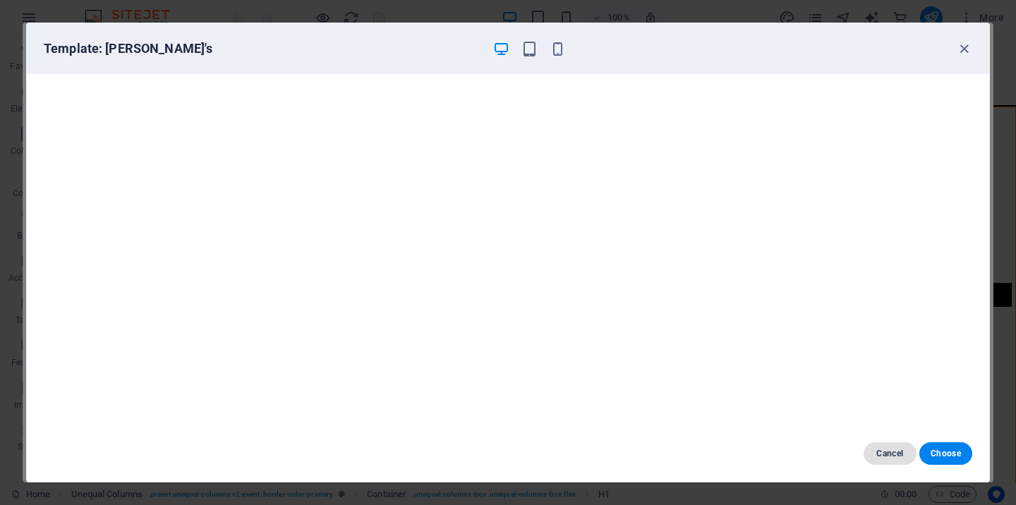
click at [896, 456] on span "Cancel" at bounding box center [890, 453] width 30 height 11
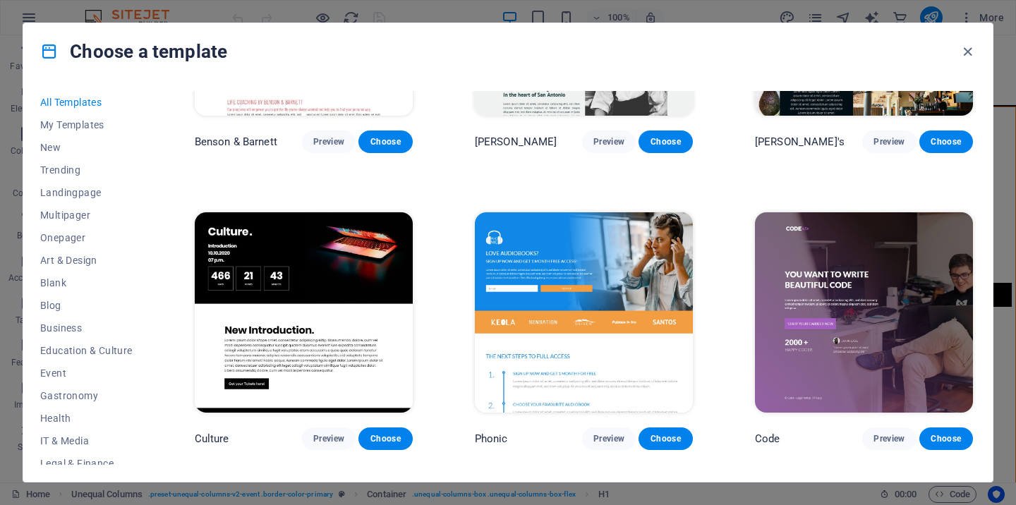
scroll to position [14774, 0]
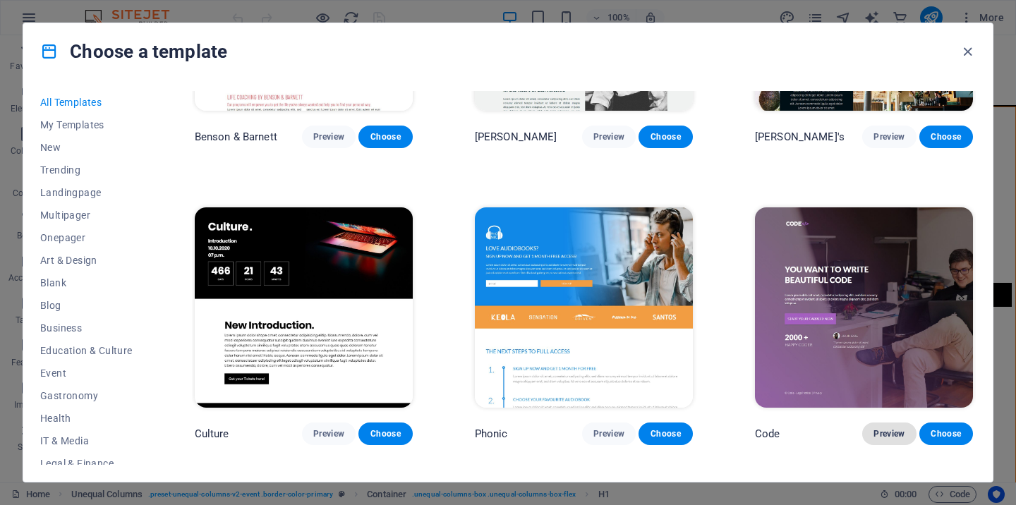
click at [893, 428] on span "Preview" at bounding box center [889, 433] width 31 height 11
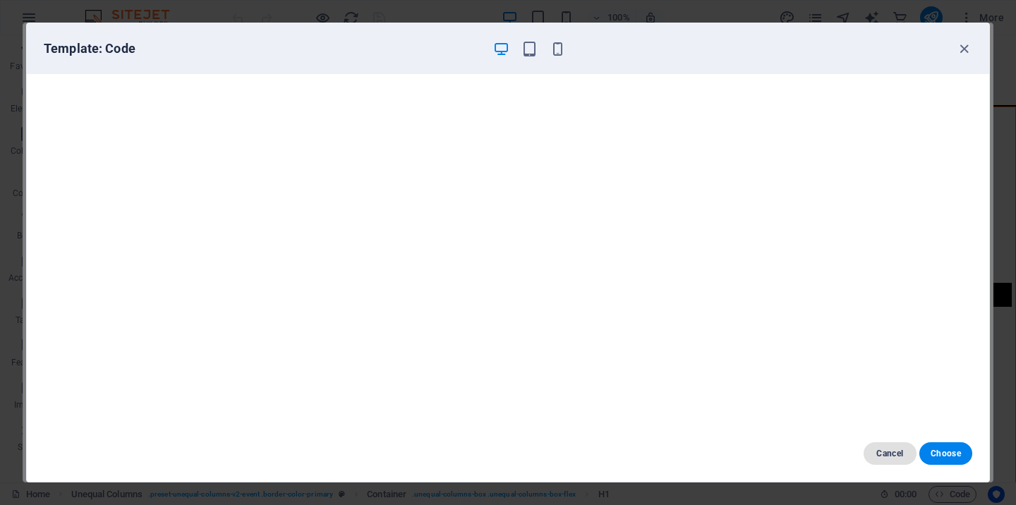
click at [874, 454] on button "Cancel" at bounding box center [890, 453] width 53 height 23
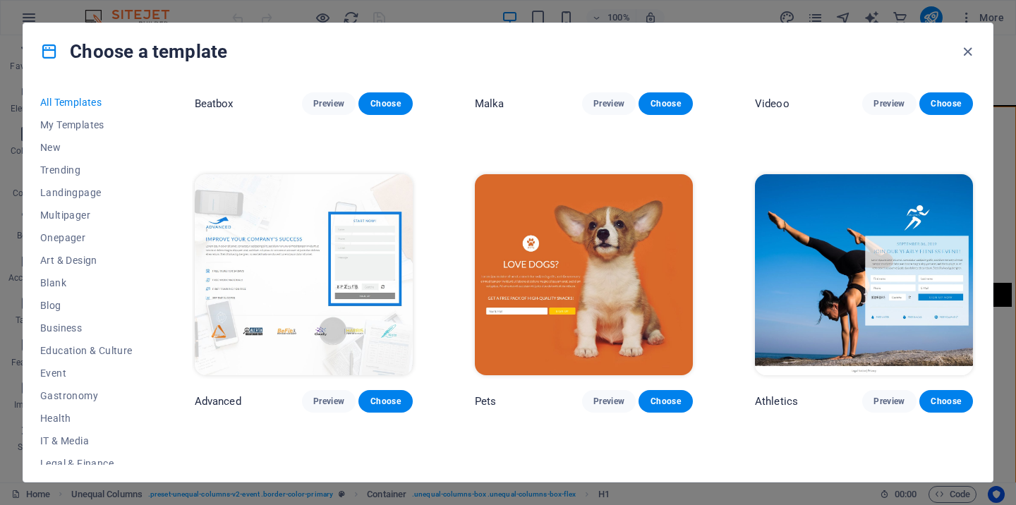
scroll to position [15403, 0]
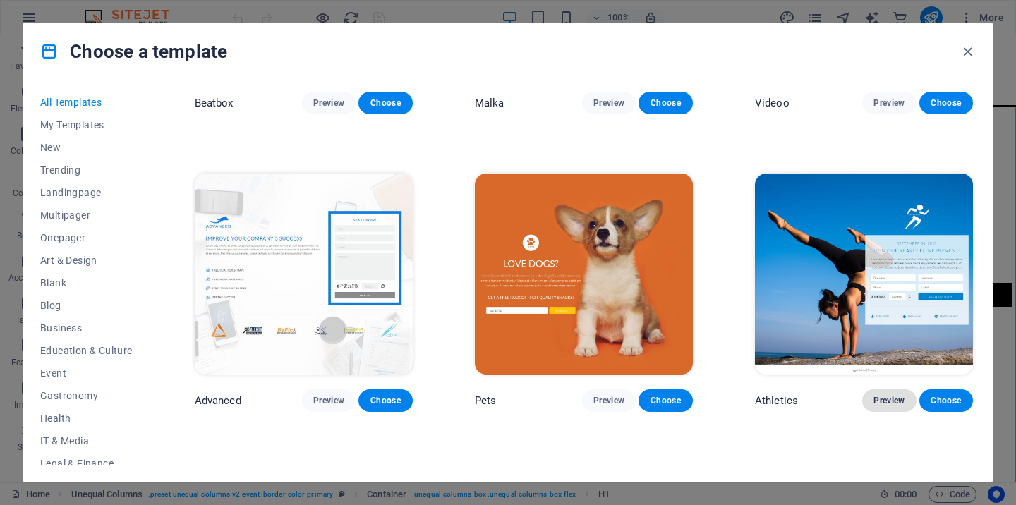
click at [899, 389] on button "Preview" at bounding box center [889, 400] width 54 height 23
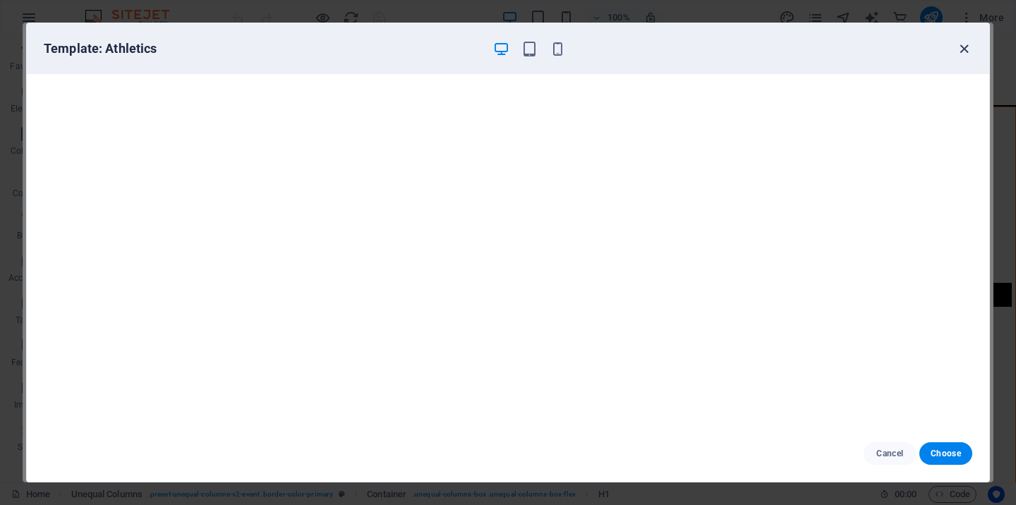
click at [962, 46] on icon "button" at bounding box center [964, 49] width 16 height 16
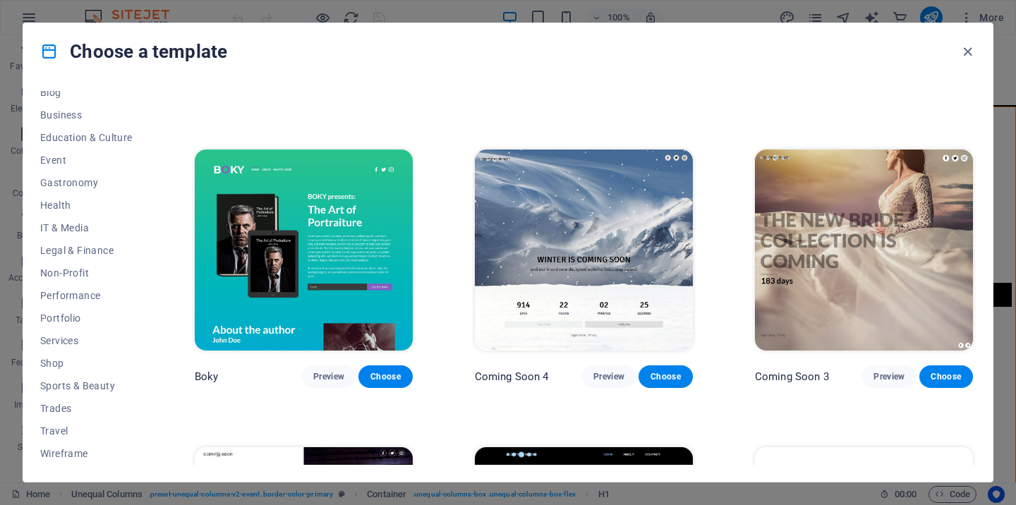
scroll to position [213, 0]
click at [59, 454] on span "Wireframe" at bounding box center [86, 453] width 92 height 11
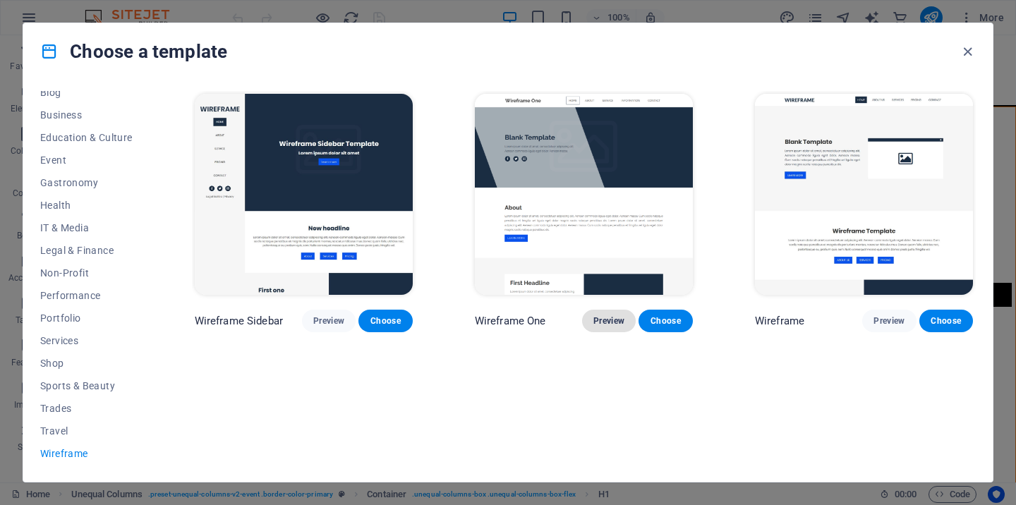
click at [600, 320] on span "Preview" at bounding box center [608, 320] width 31 height 11
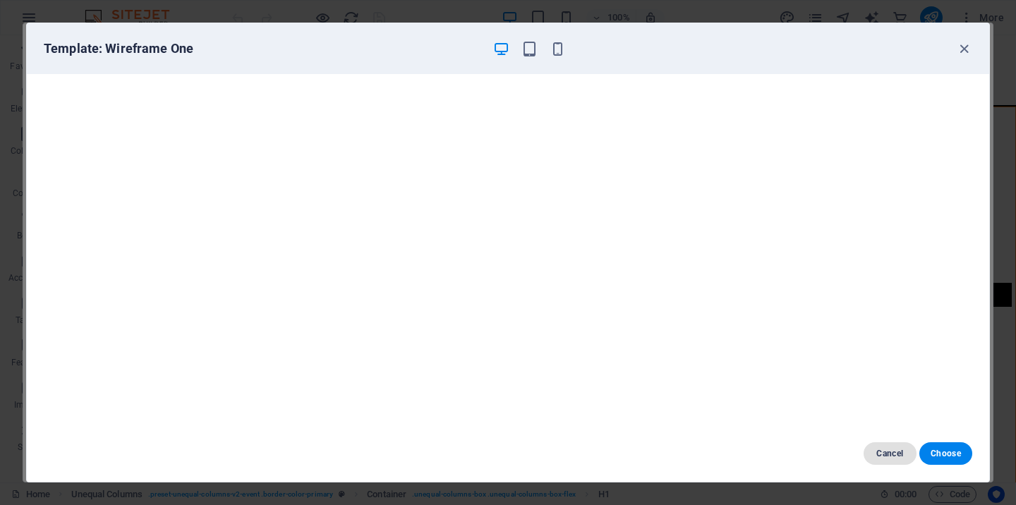
click at [893, 454] on span "Cancel" at bounding box center [890, 453] width 30 height 11
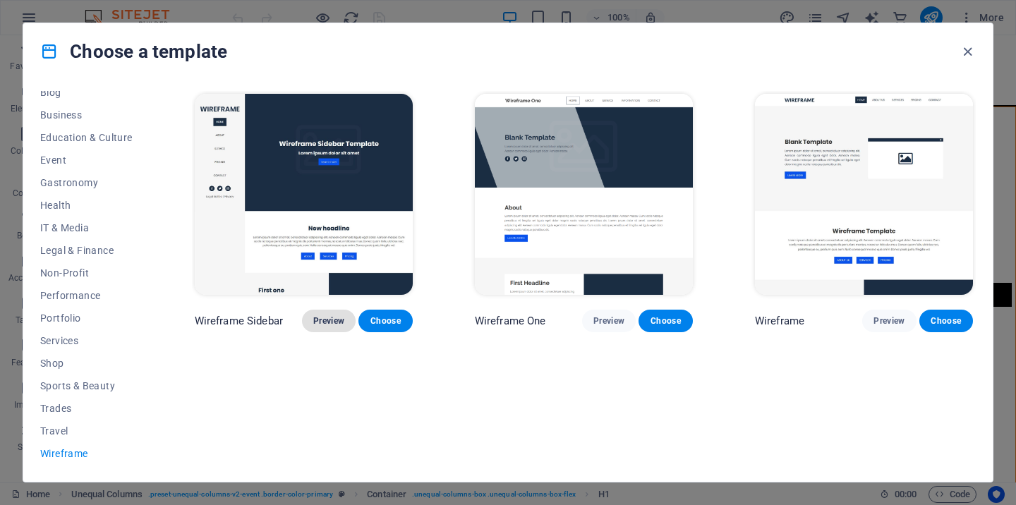
click at [320, 323] on span "Preview" at bounding box center [328, 320] width 31 height 11
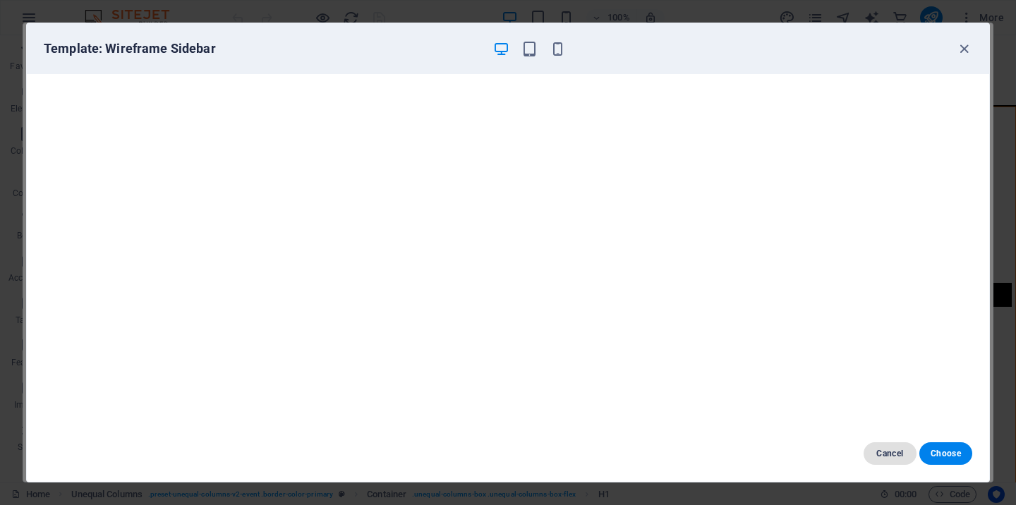
click at [881, 456] on span "Cancel" at bounding box center [890, 453] width 30 height 11
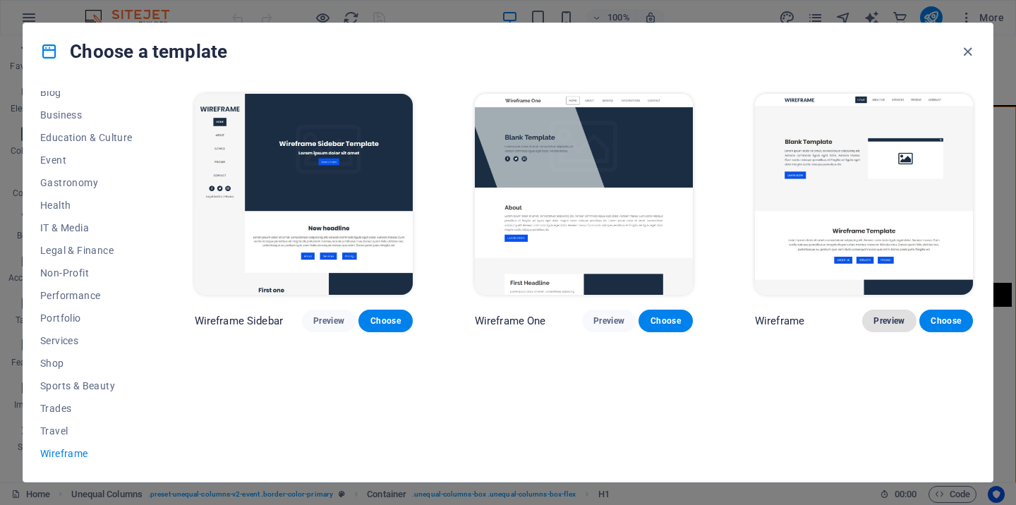
click at [878, 320] on span "Preview" at bounding box center [889, 320] width 31 height 11
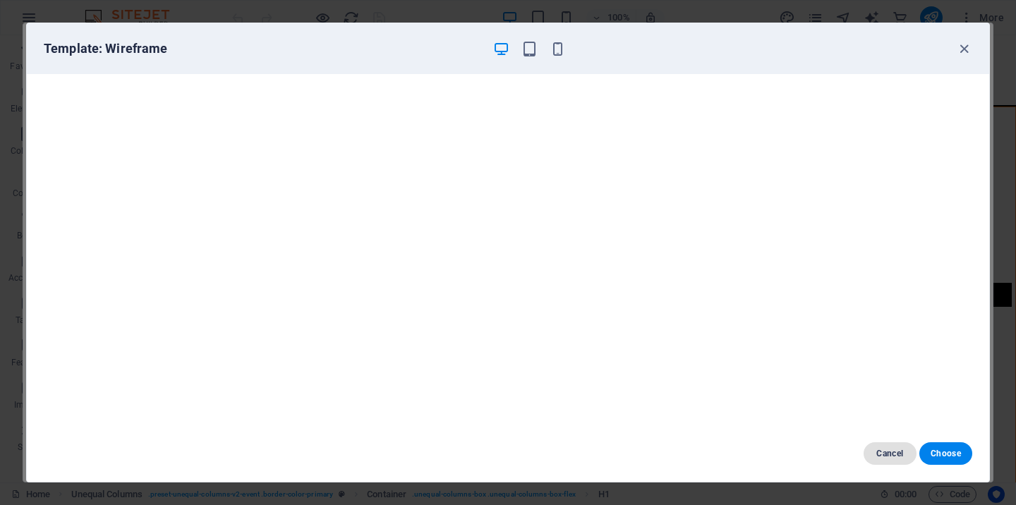
click at [889, 452] on span "Cancel" at bounding box center [890, 453] width 30 height 11
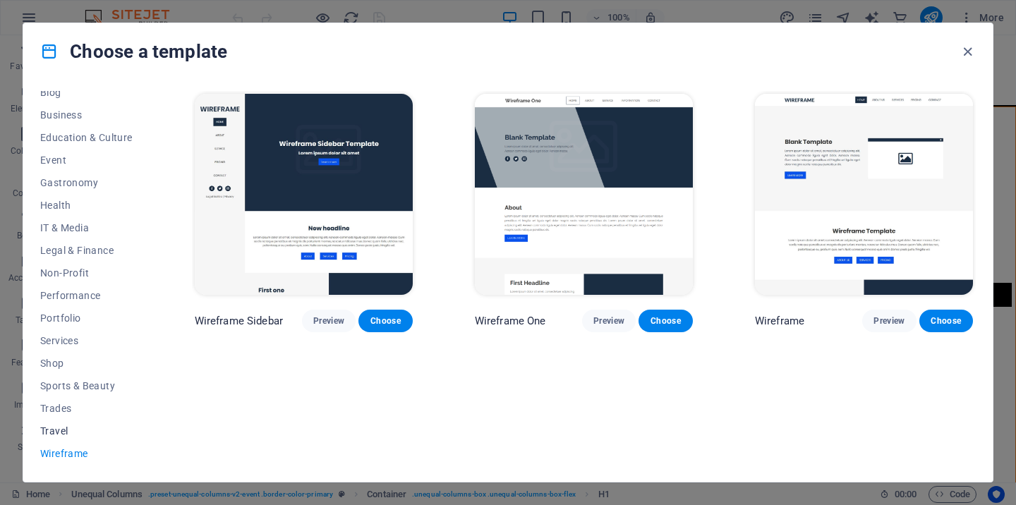
click at [54, 432] on span "Travel" at bounding box center [86, 430] width 92 height 11
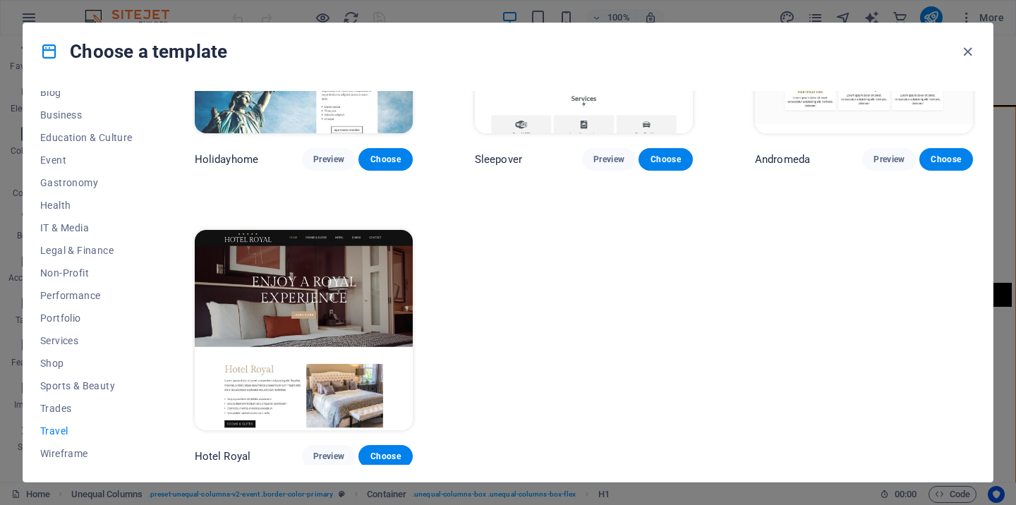
scroll to position [459, 0]
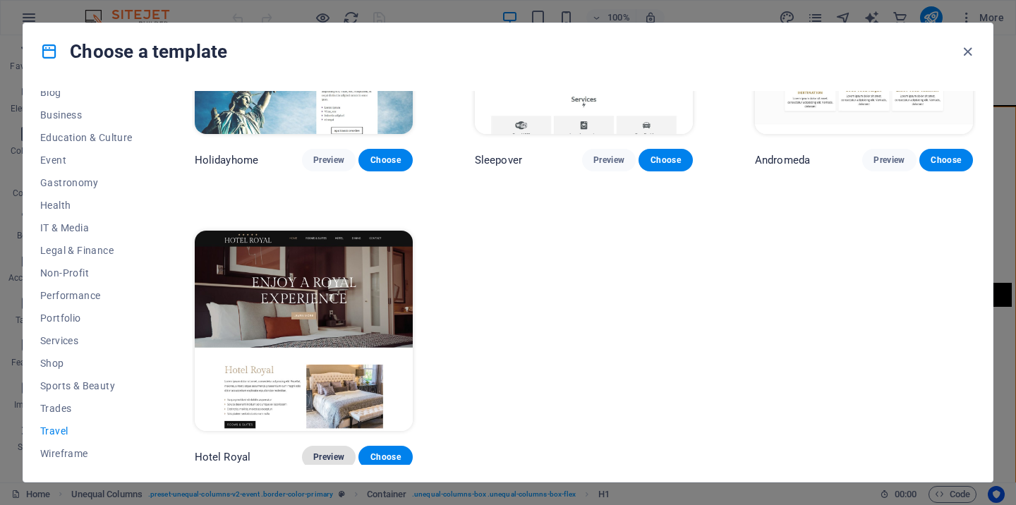
click at [320, 457] on span "Preview" at bounding box center [328, 457] width 31 height 11
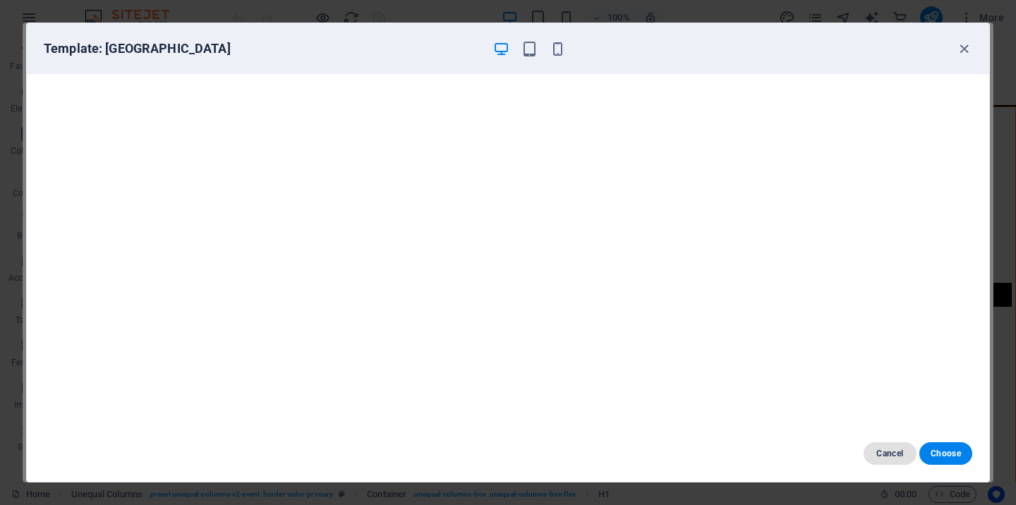
click at [886, 454] on span "Cancel" at bounding box center [890, 453] width 30 height 11
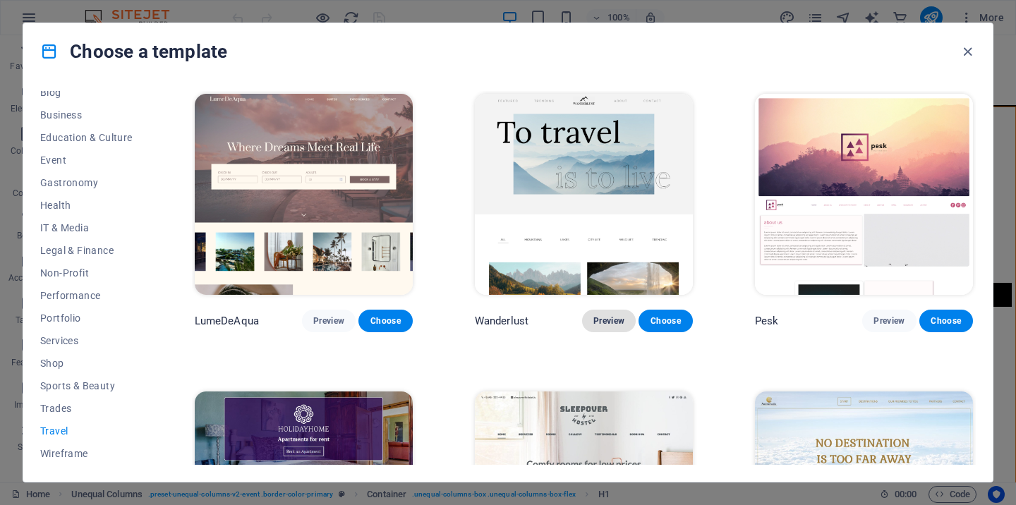
scroll to position [0, 0]
click at [333, 322] on span "Preview" at bounding box center [328, 320] width 31 height 11
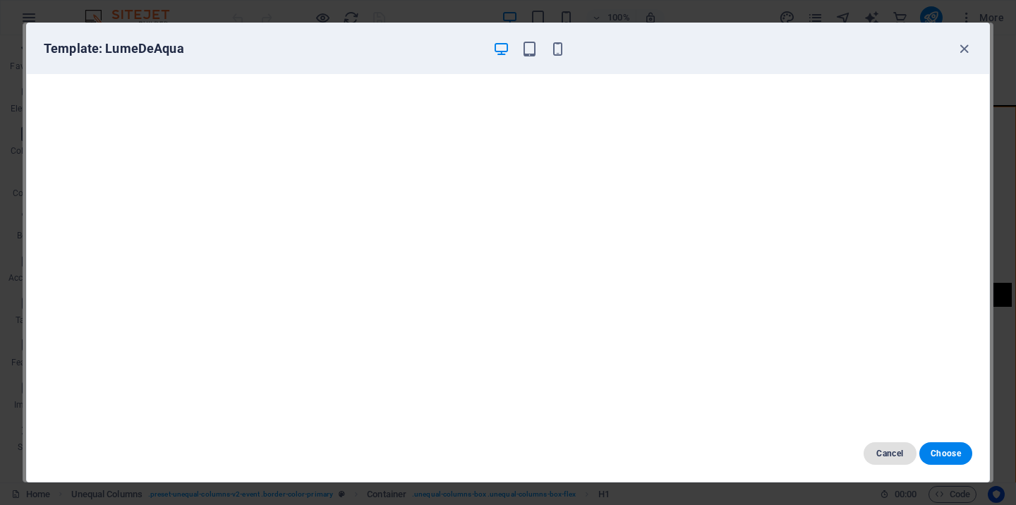
click at [890, 448] on span "Cancel" at bounding box center [890, 453] width 30 height 11
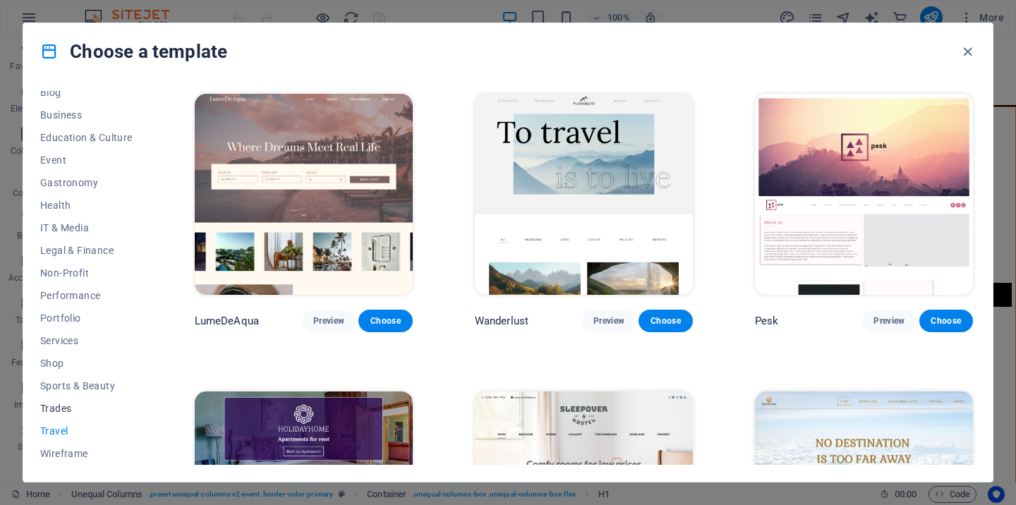
click at [58, 410] on span "Trades" at bounding box center [86, 408] width 92 height 11
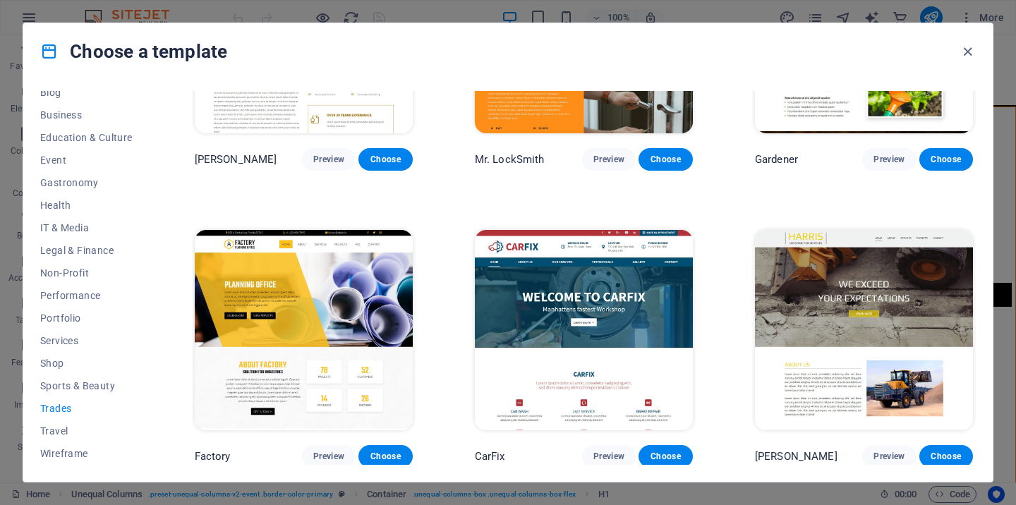
scroll to position [459, 0]
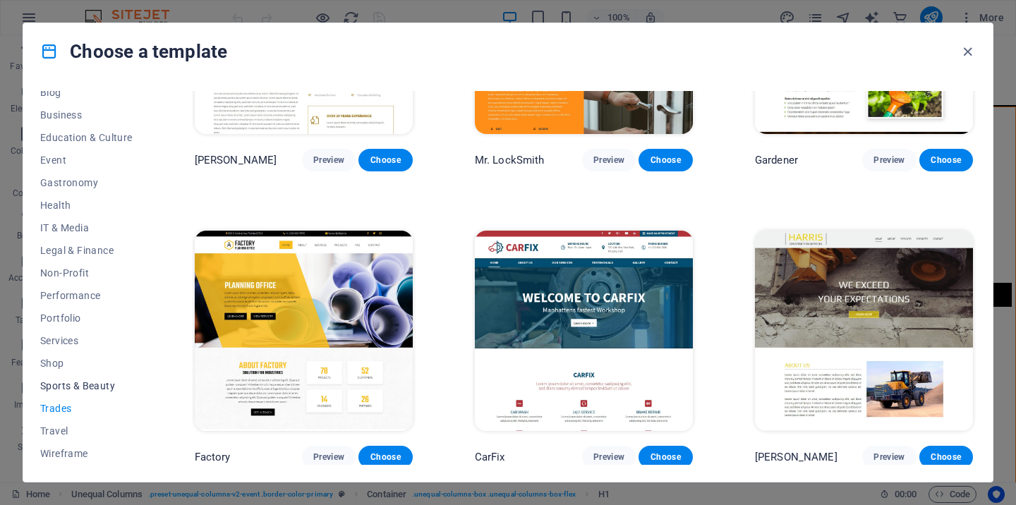
click at [71, 386] on span "Sports & Beauty" at bounding box center [86, 385] width 92 height 11
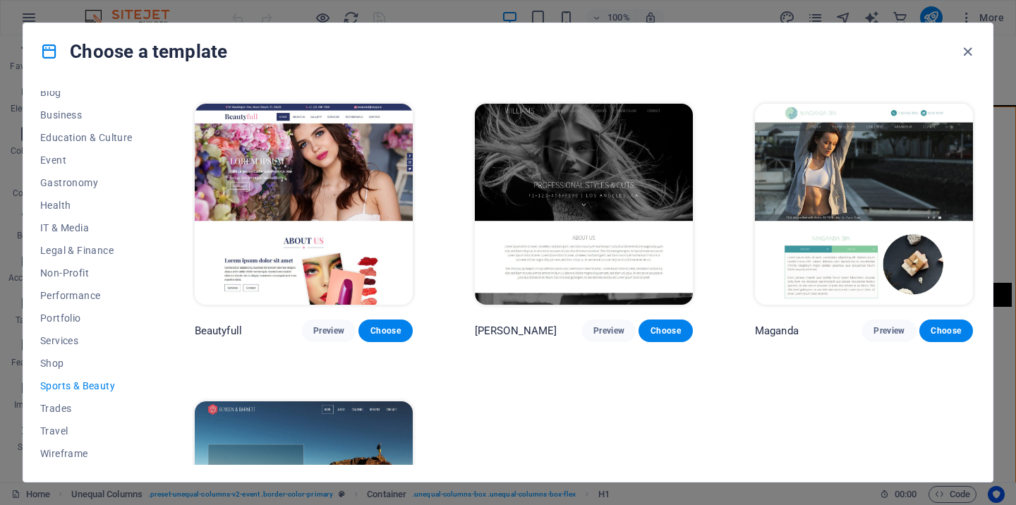
scroll to position [1193, 0]
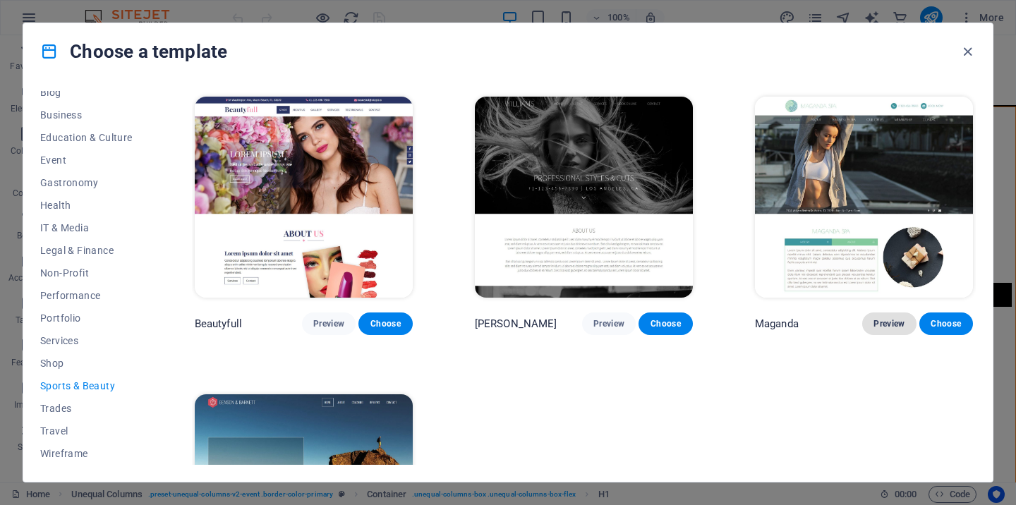
click at [888, 318] on span "Preview" at bounding box center [889, 323] width 31 height 11
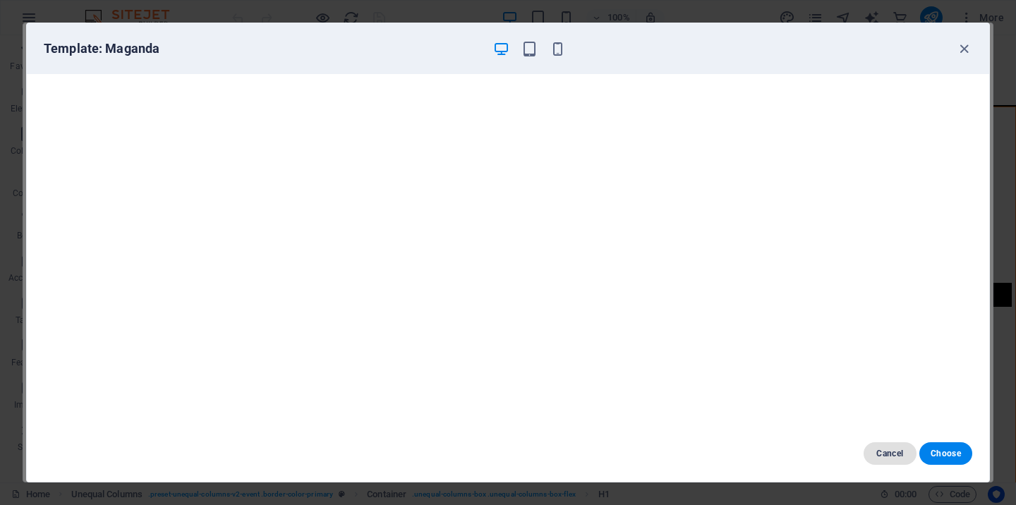
click at [885, 449] on span "Cancel" at bounding box center [890, 453] width 30 height 11
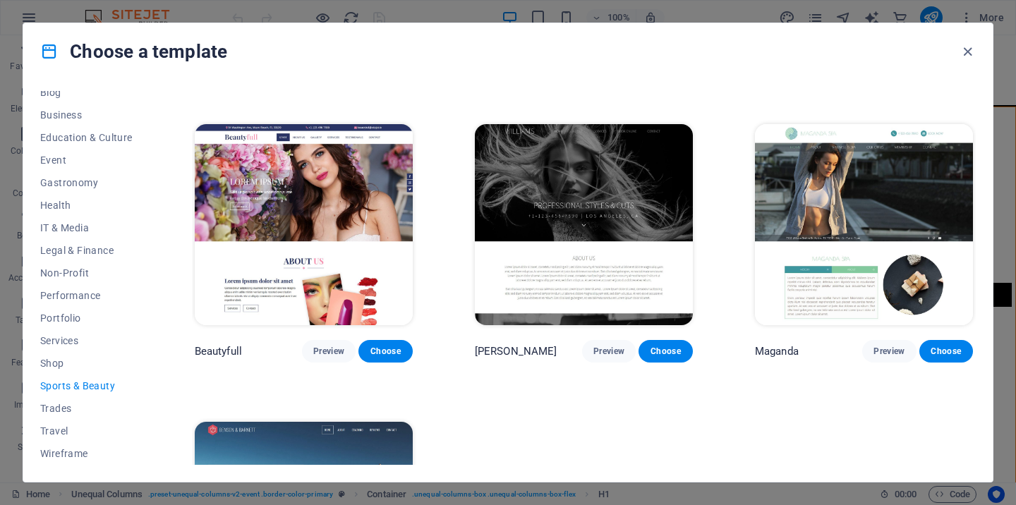
scroll to position [1165, 0]
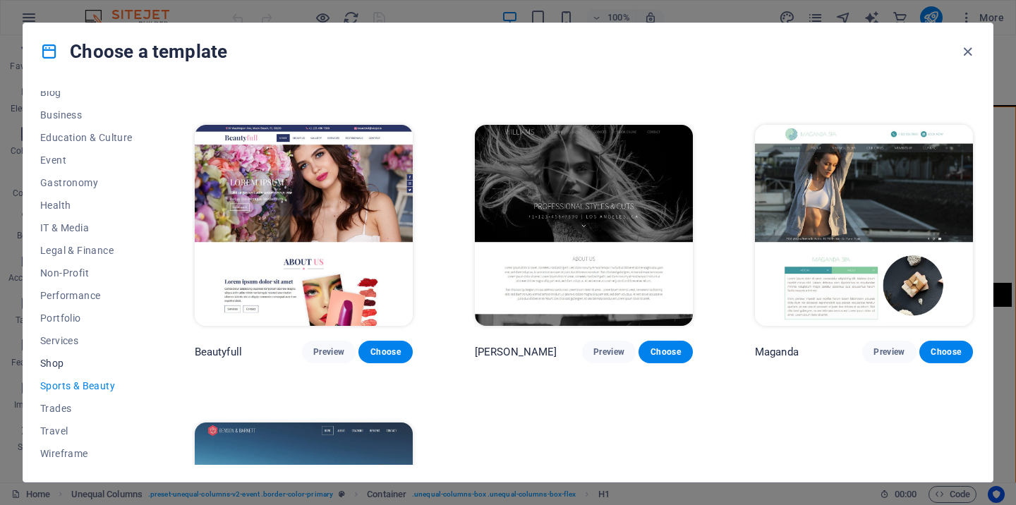
click at [55, 366] on span "Shop" at bounding box center [86, 363] width 92 height 11
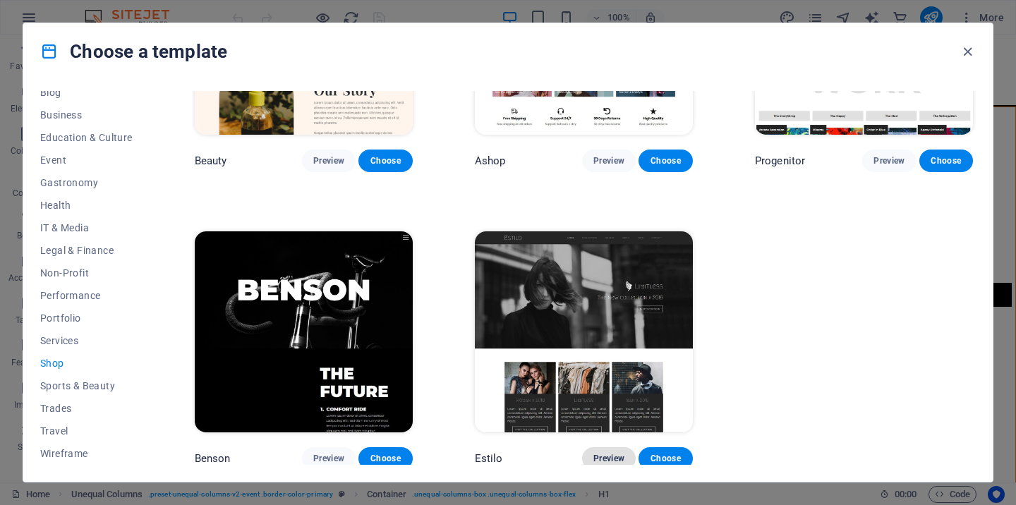
click at [603, 453] on span "Preview" at bounding box center [608, 458] width 31 height 11
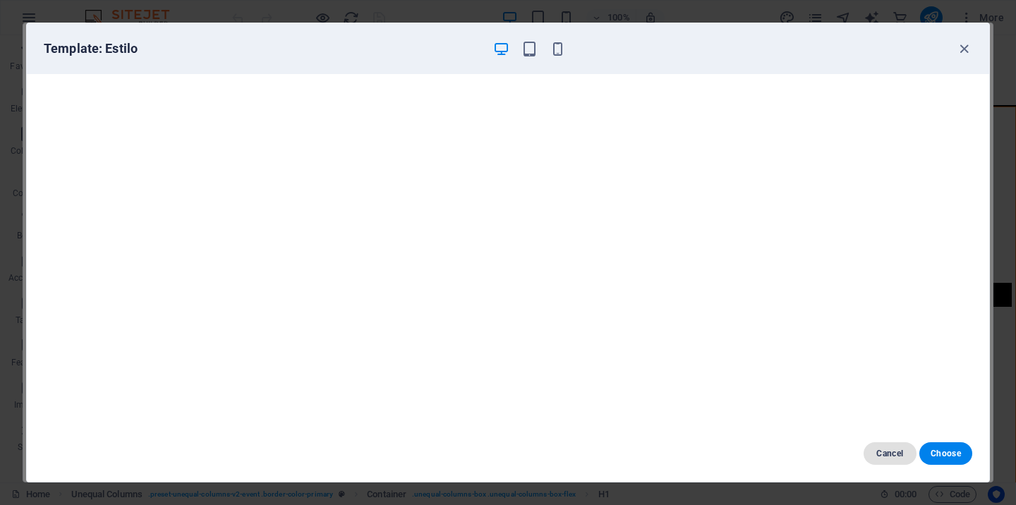
click at [881, 459] on span "Cancel" at bounding box center [890, 453] width 30 height 11
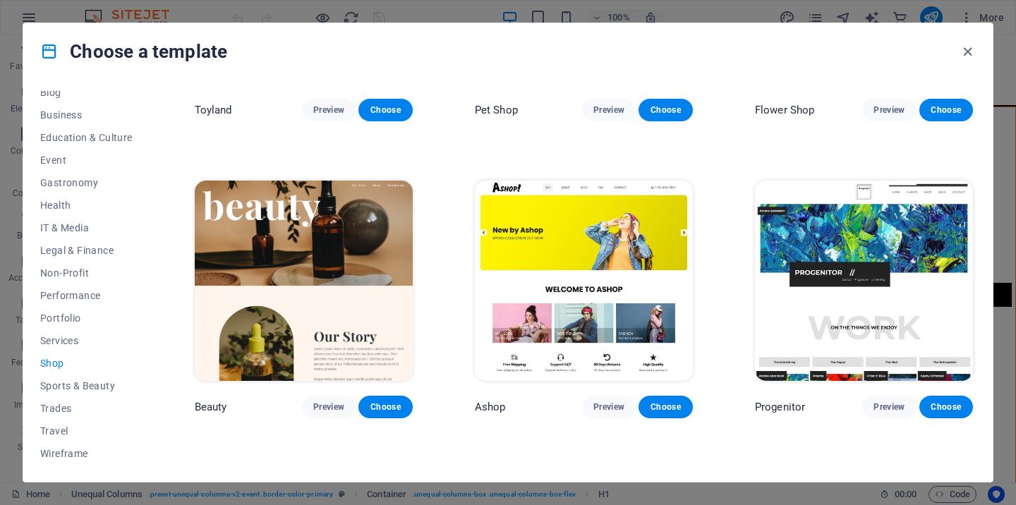
scroll to position [507, 0]
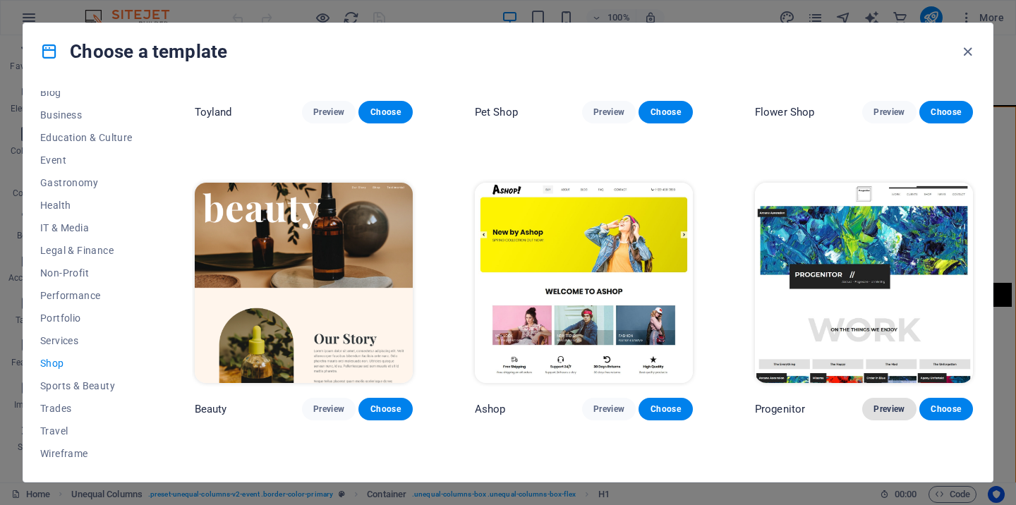
click at [893, 411] on span "Preview" at bounding box center [889, 409] width 31 height 11
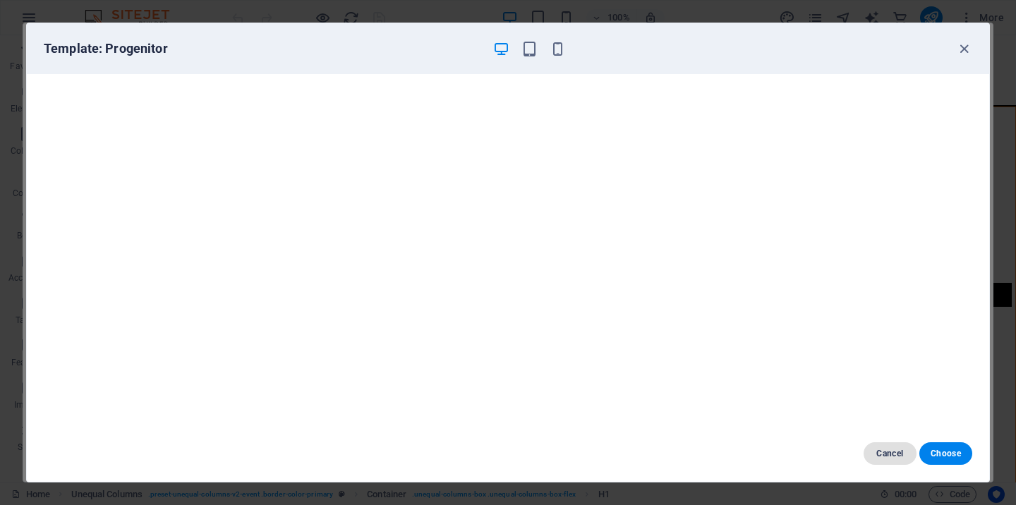
click at [886, 457] on span "Cancel" at bounding box center [890, 453] width 30 height 11
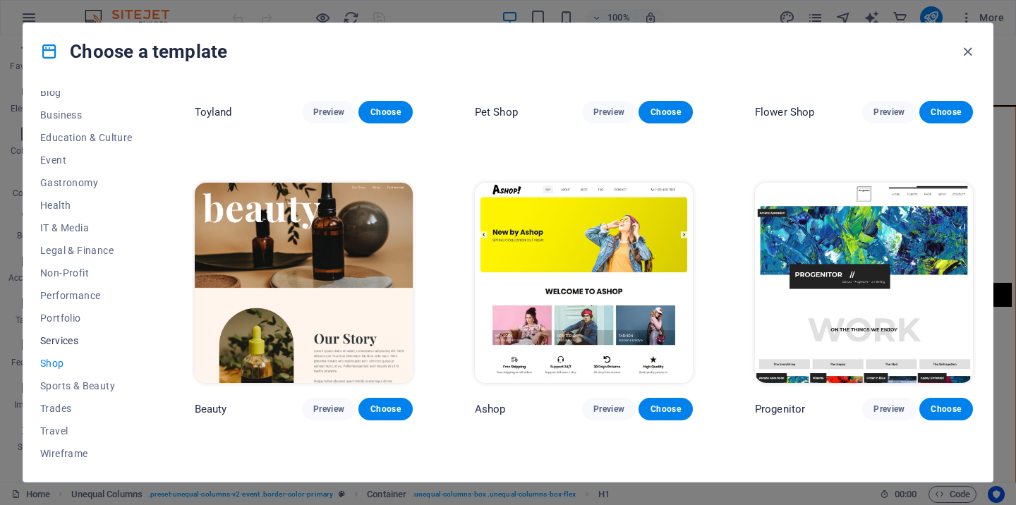
click at [64, 345] on span "Services" at bounding box center [86, 340] width 92 height 11
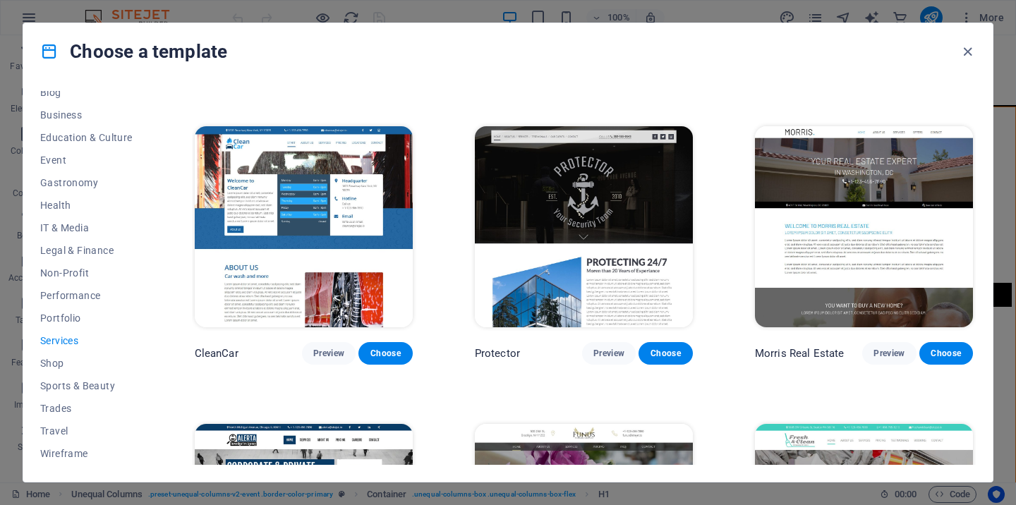
scroll to position [1130, 0]
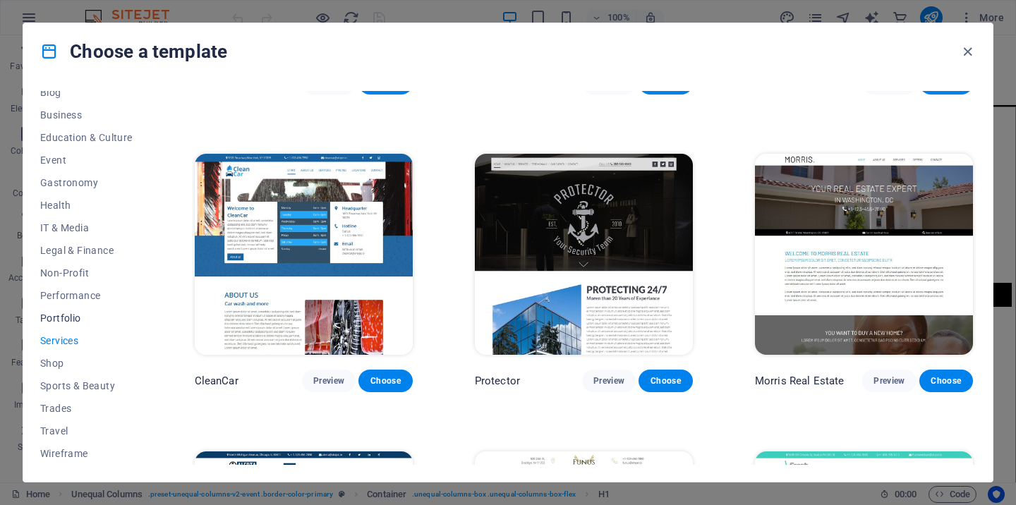
click at [67, 320] on span "Portfolio" at bounding box center [86, 318] width 92 height 11
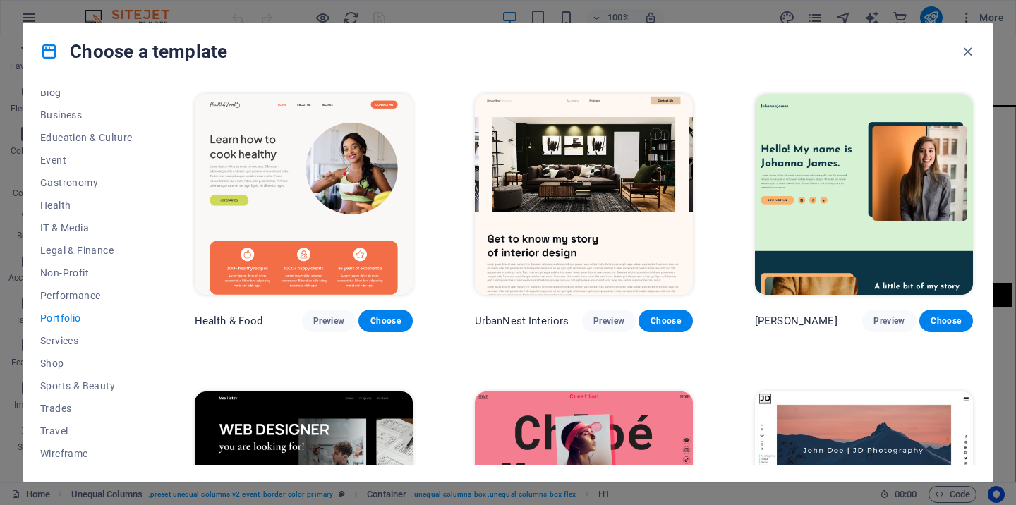
scroll to position [0, 0]
click at [68, 294] on span "Performance" at bounding box center [86, 295] width 92 height 11
